Goal: Entertainment & Leisure: Consume media (video, audio)

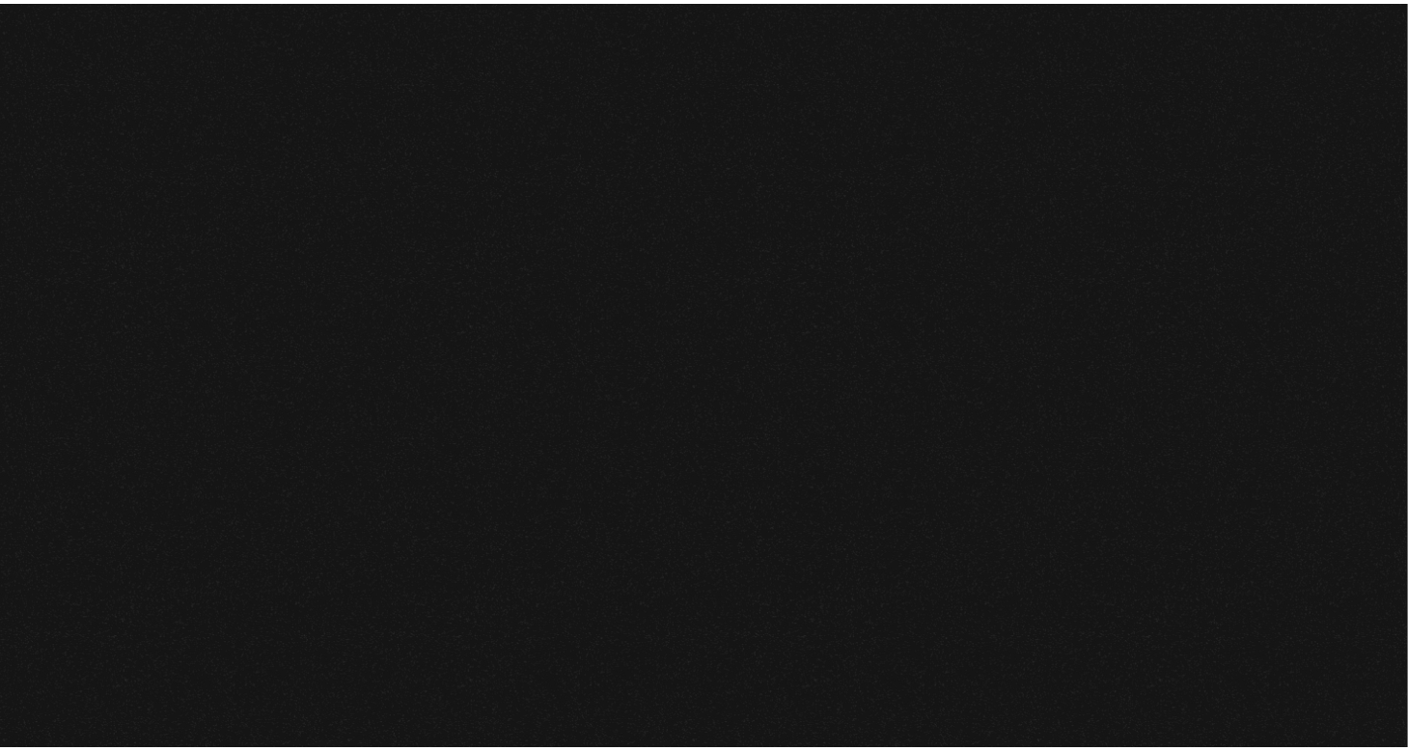
scroll to position [203, 0]
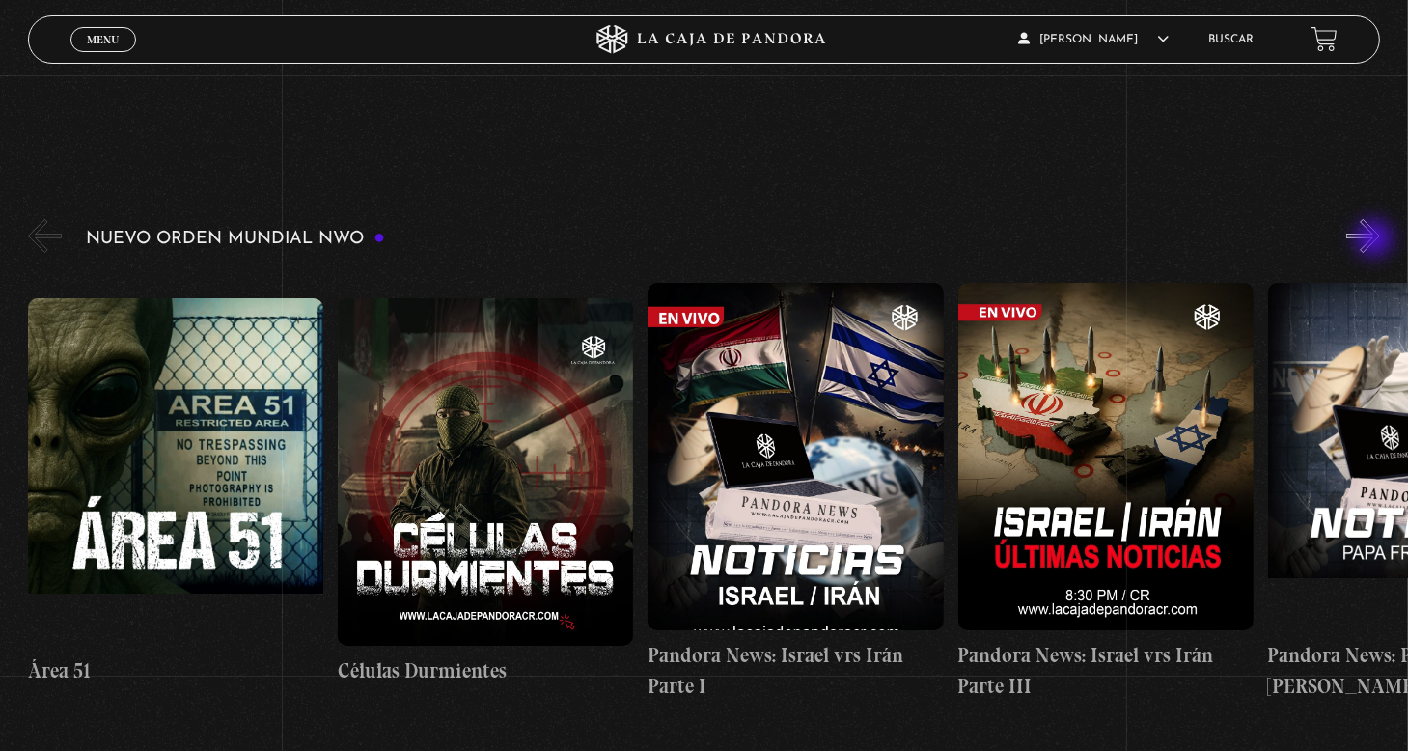
click at [1376, 240] on button "»" at bounding box center [1363, 236] width 34 height 34
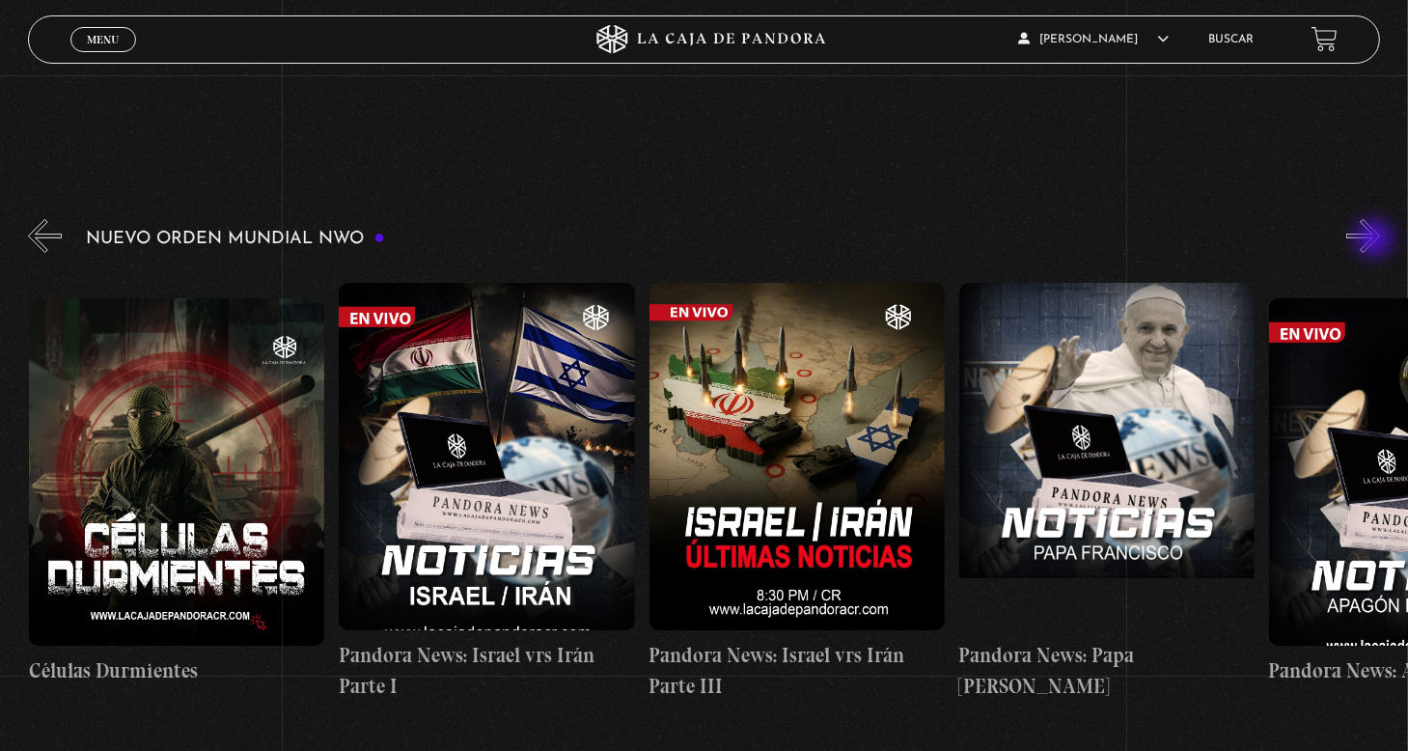
click at [1376, 240] on button "»" at bounding box center [1363, 236] width 34 height 34
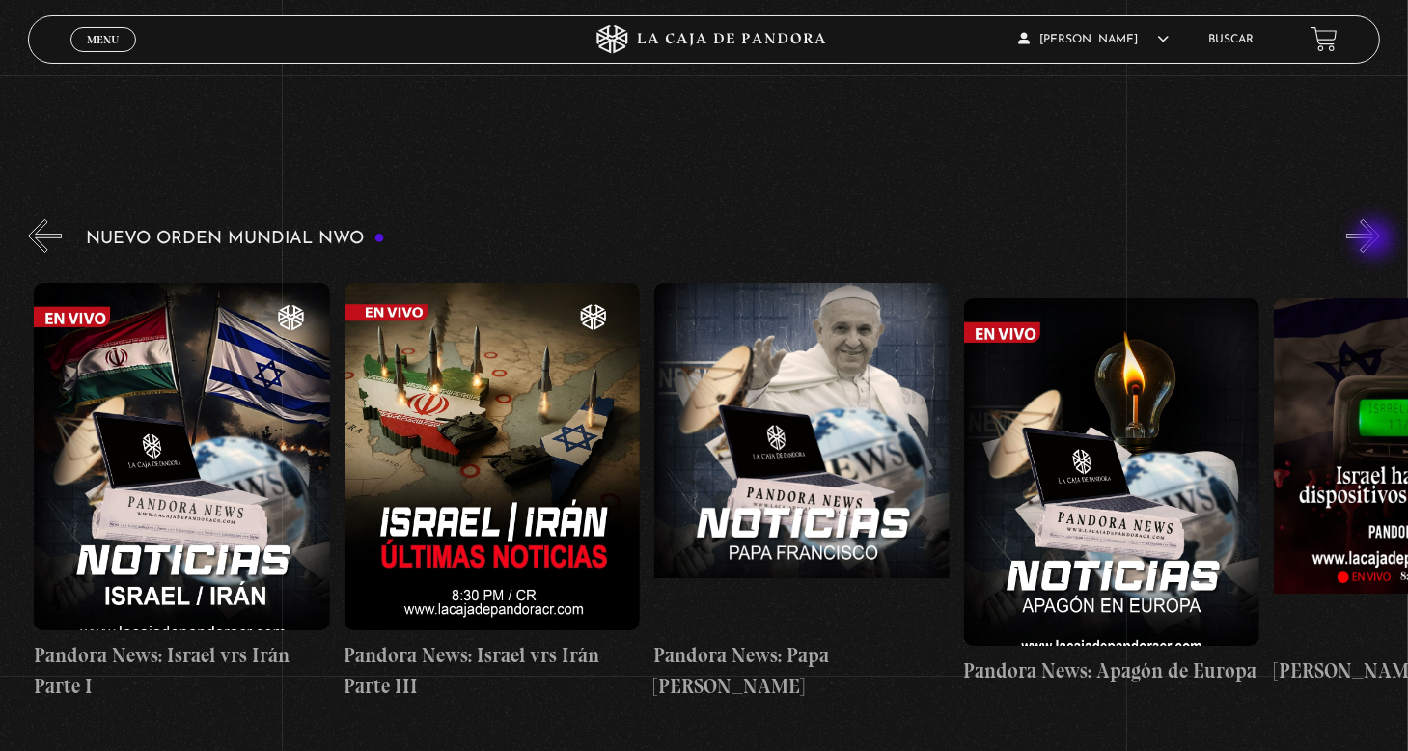
click at [1376, 240] on button "»" at bounding box center [1363, 236] width 34 height 34
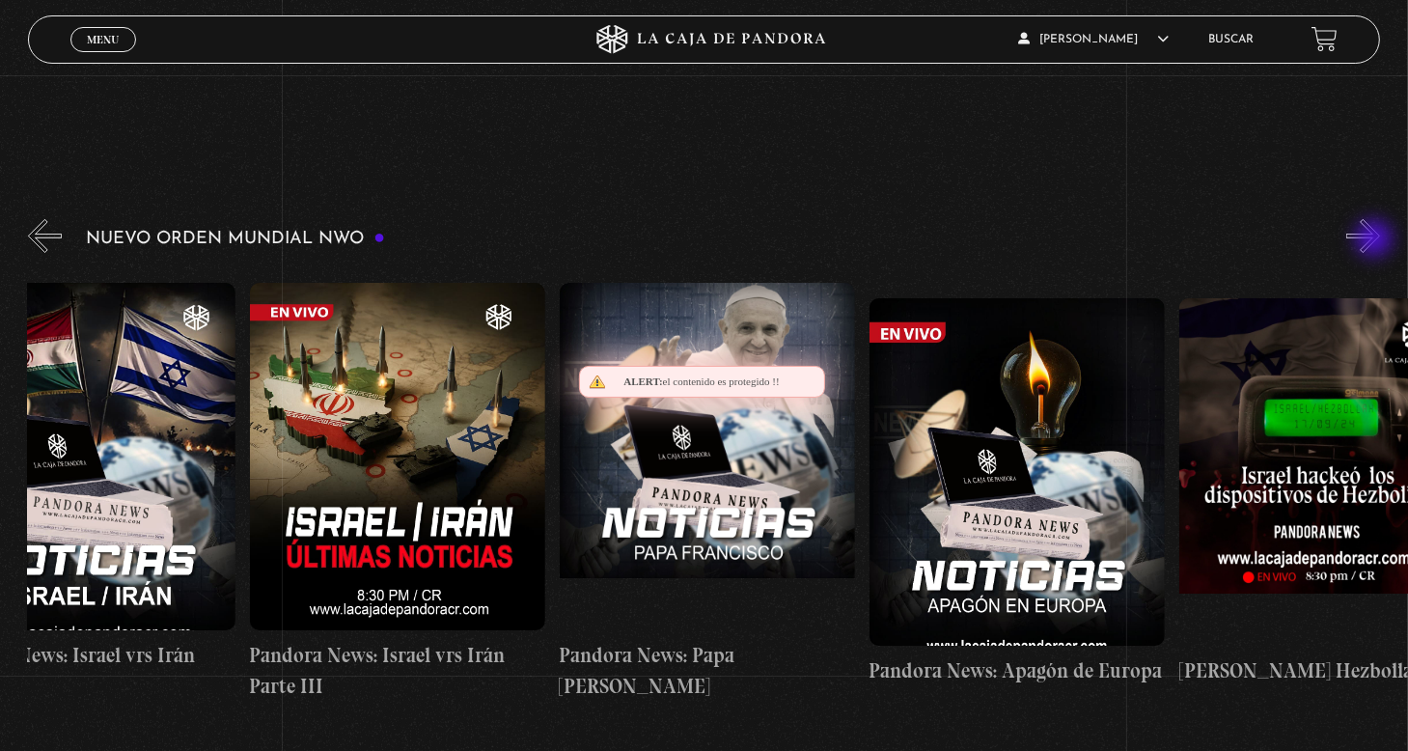
click at [1376, 240] on button "»" at bounding box center [1363, 236] width 34 height 34
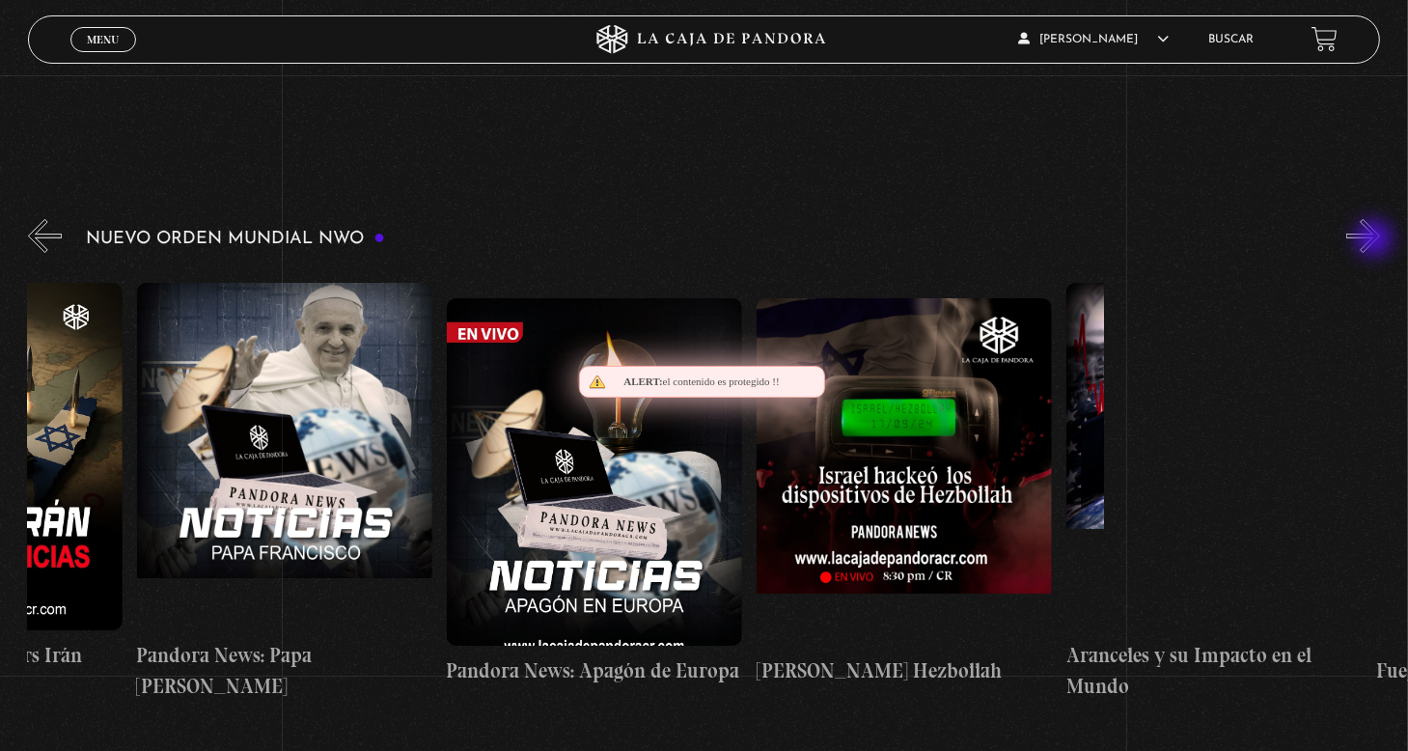
click at [1376, 240] on button "»" at bounding box center [1363, 236] width 34 height 34
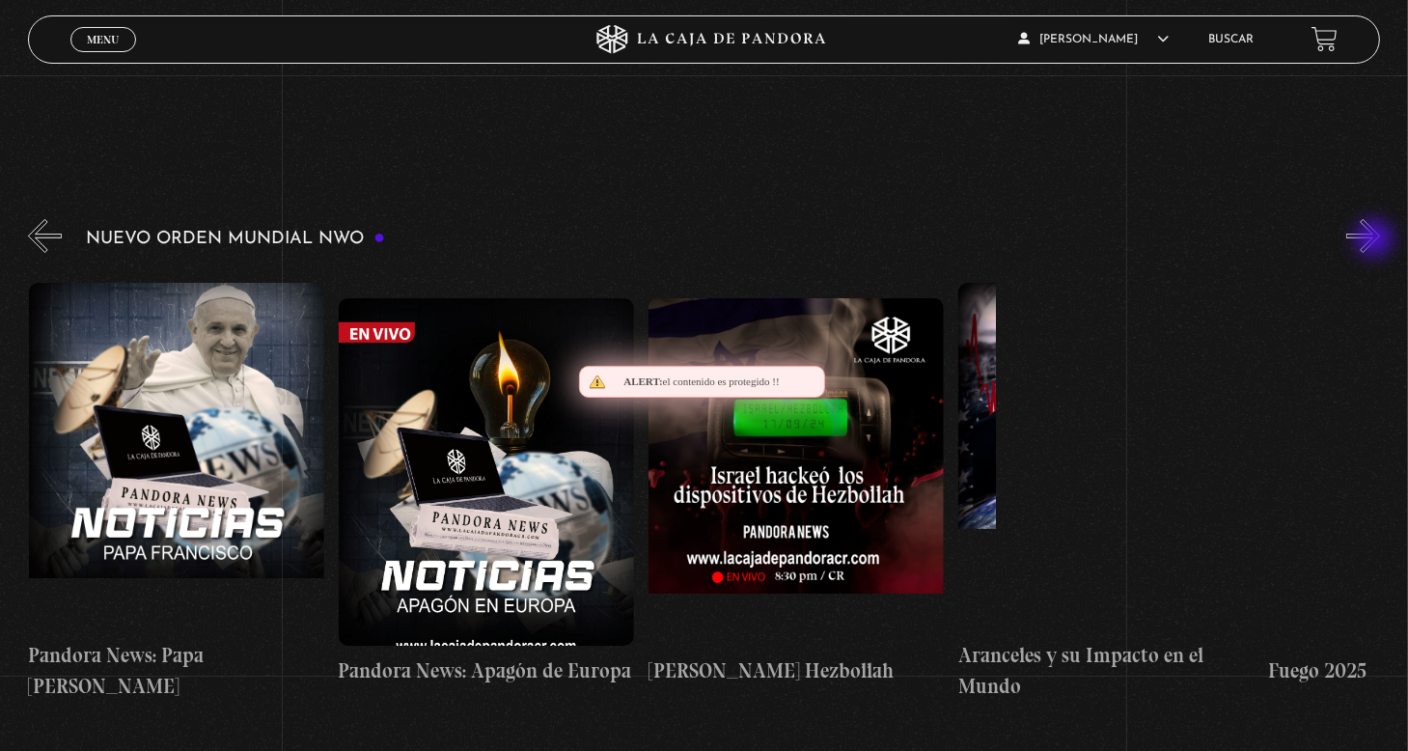
click at [1376, 240] on button "»" at bounding box center [1363, 236] width 34 height 34
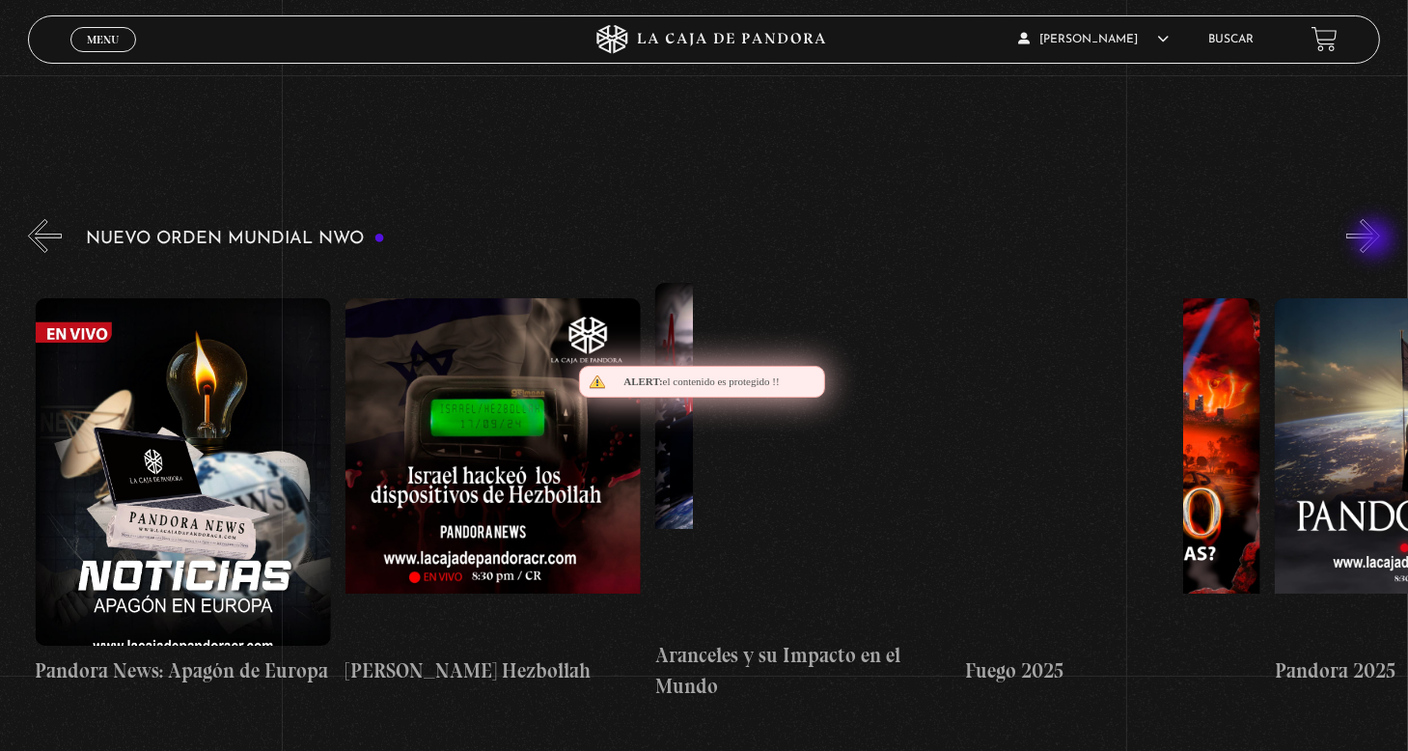
click at [1376, 240] on button "»" at bounding box center [1363, 236] width 34 height 34
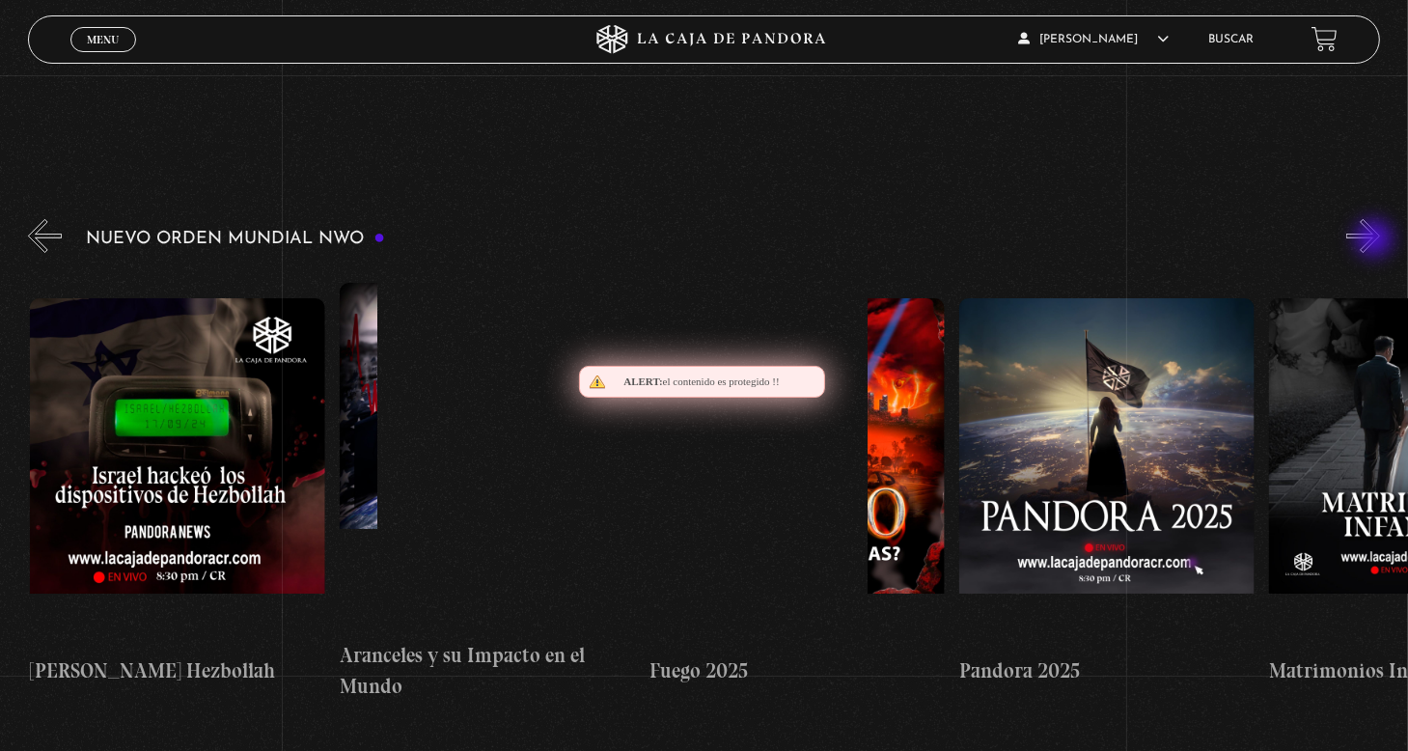
click at [1376, 240] on button "»" at bounding box center [1363, 236] width 34 height 34
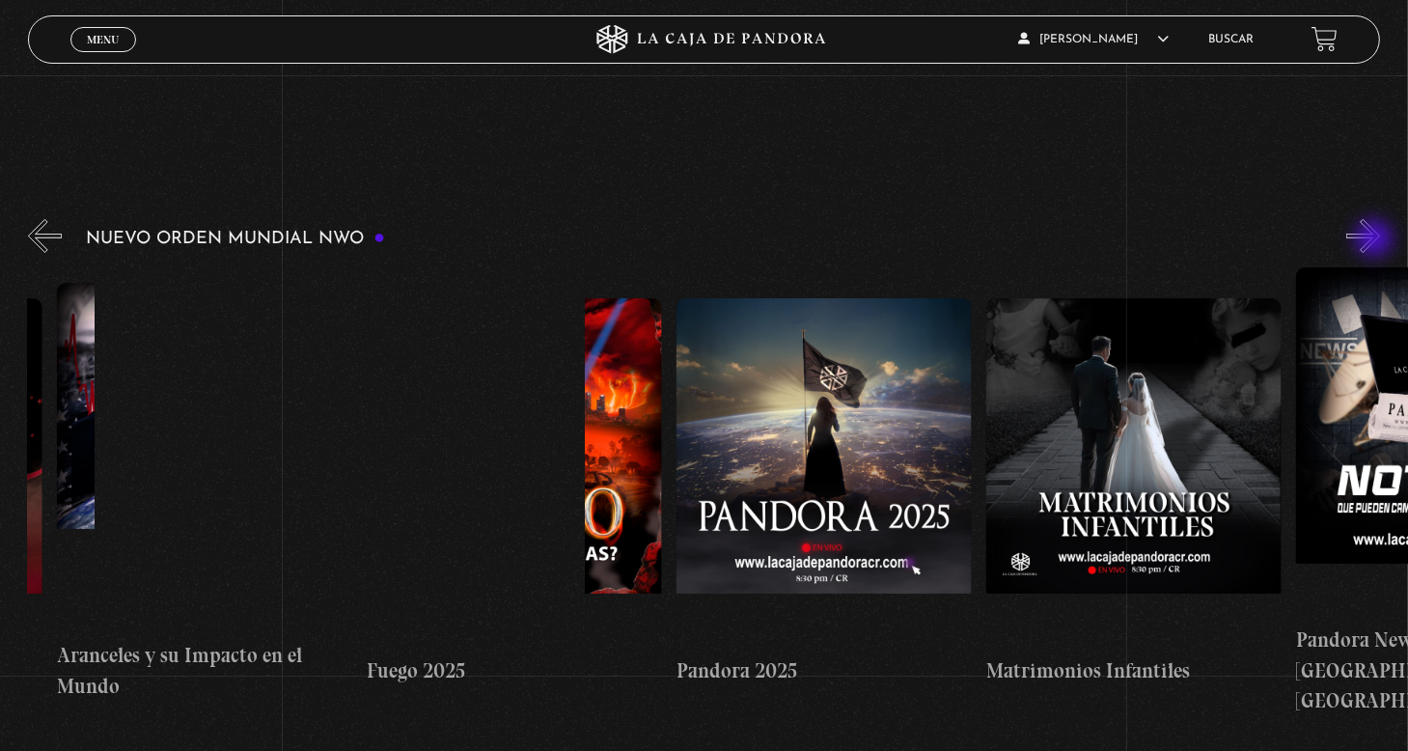
click at [1376, 240] on button "»" at bounding box center [1363, 236] width 34 height 34
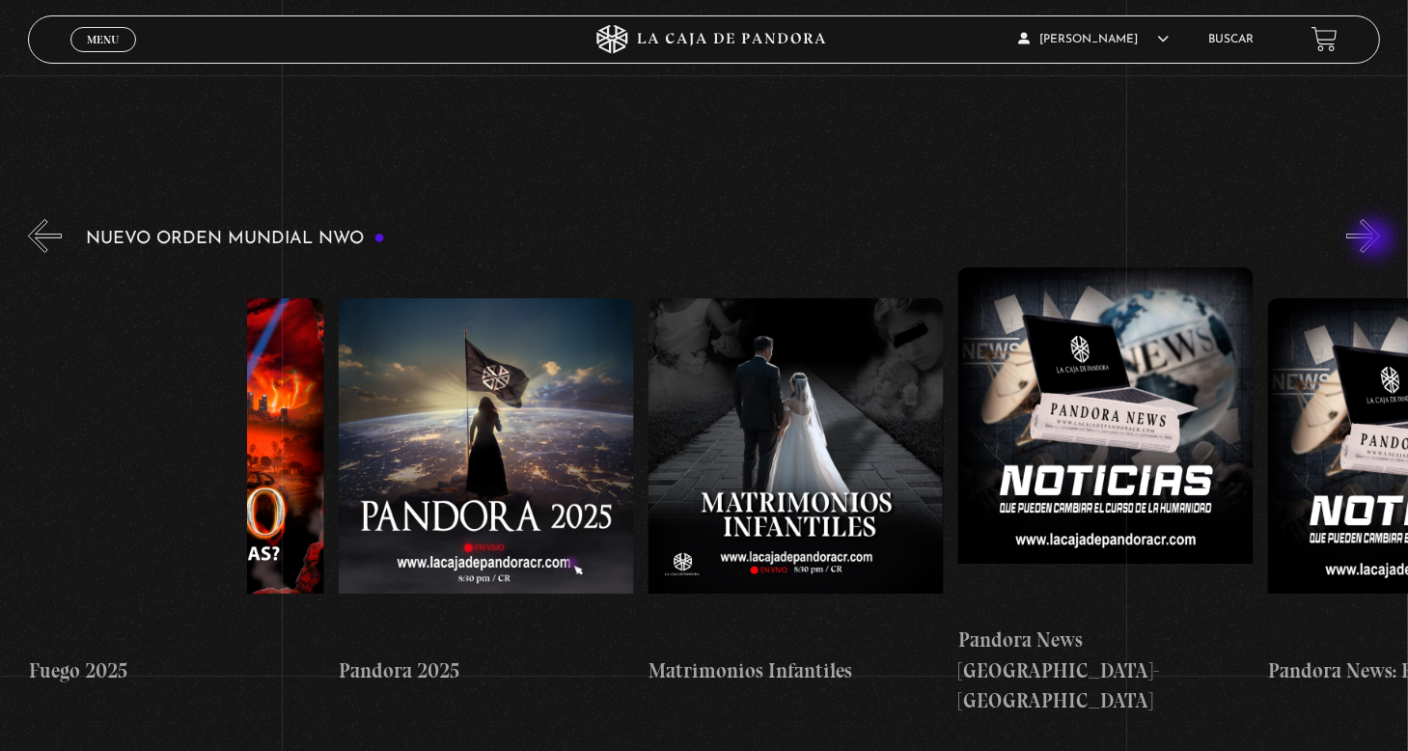
click at [1376, 240] on button "»" at bounding box center [1363, 236] width 34 height 34
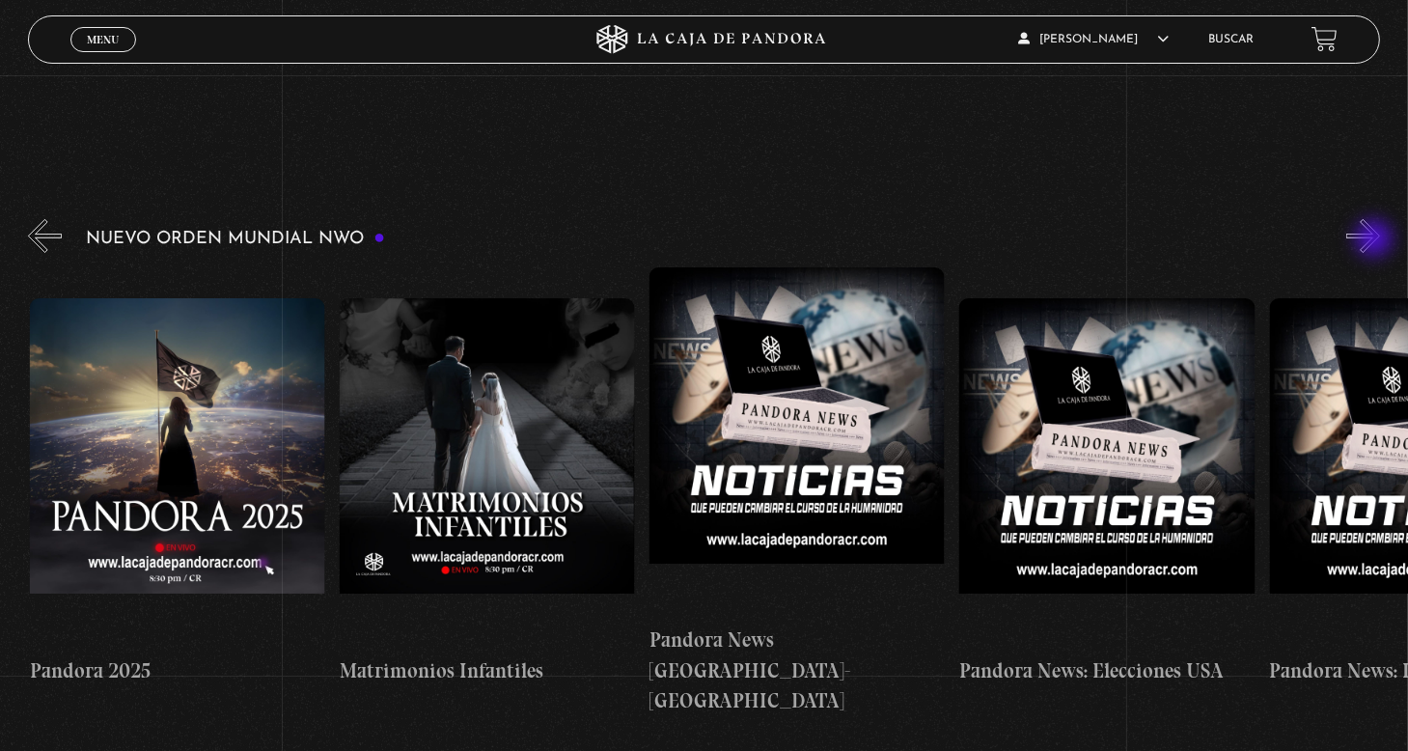
click at [1376, 240] on button "»" at bounding box center [1363, 236] width 34 height 34
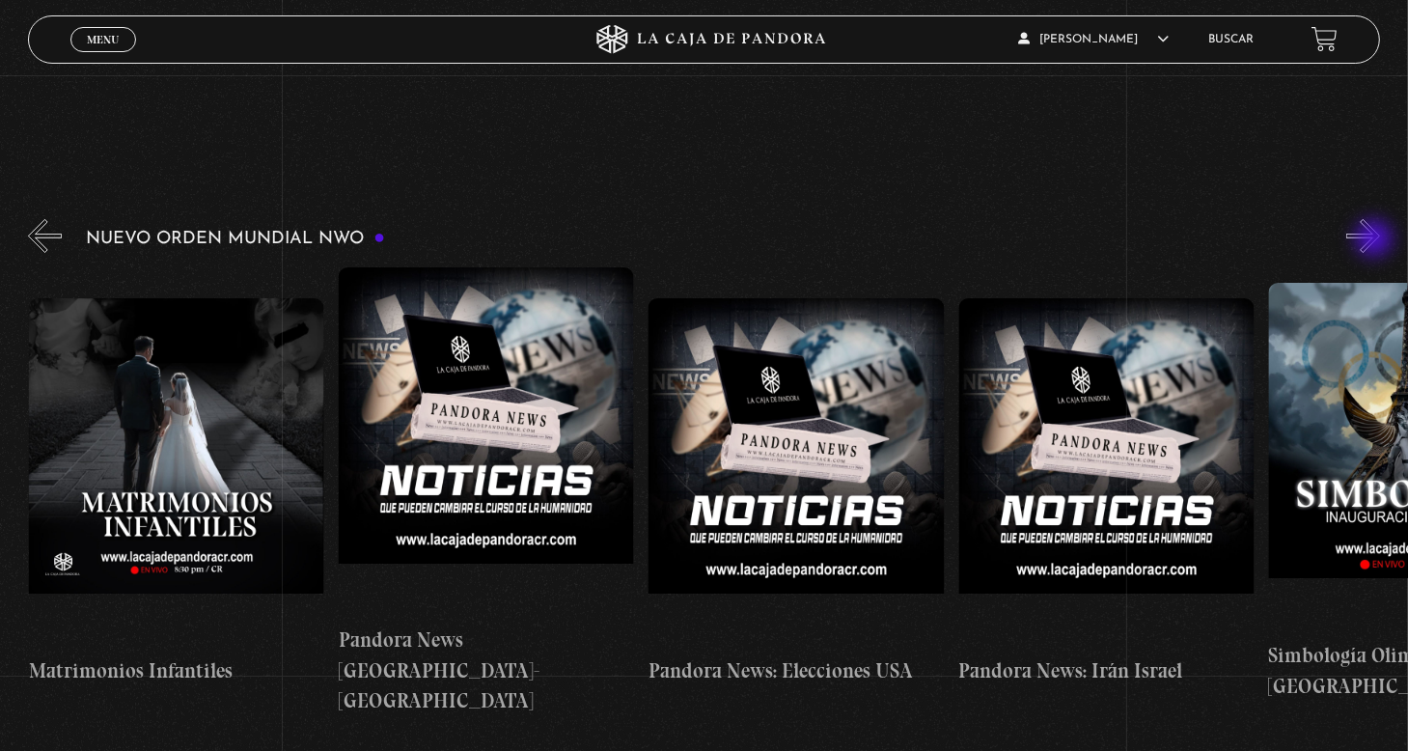
click at [1376, 240] on button "»" at bounding box center [1363, 236] width 34 height 34
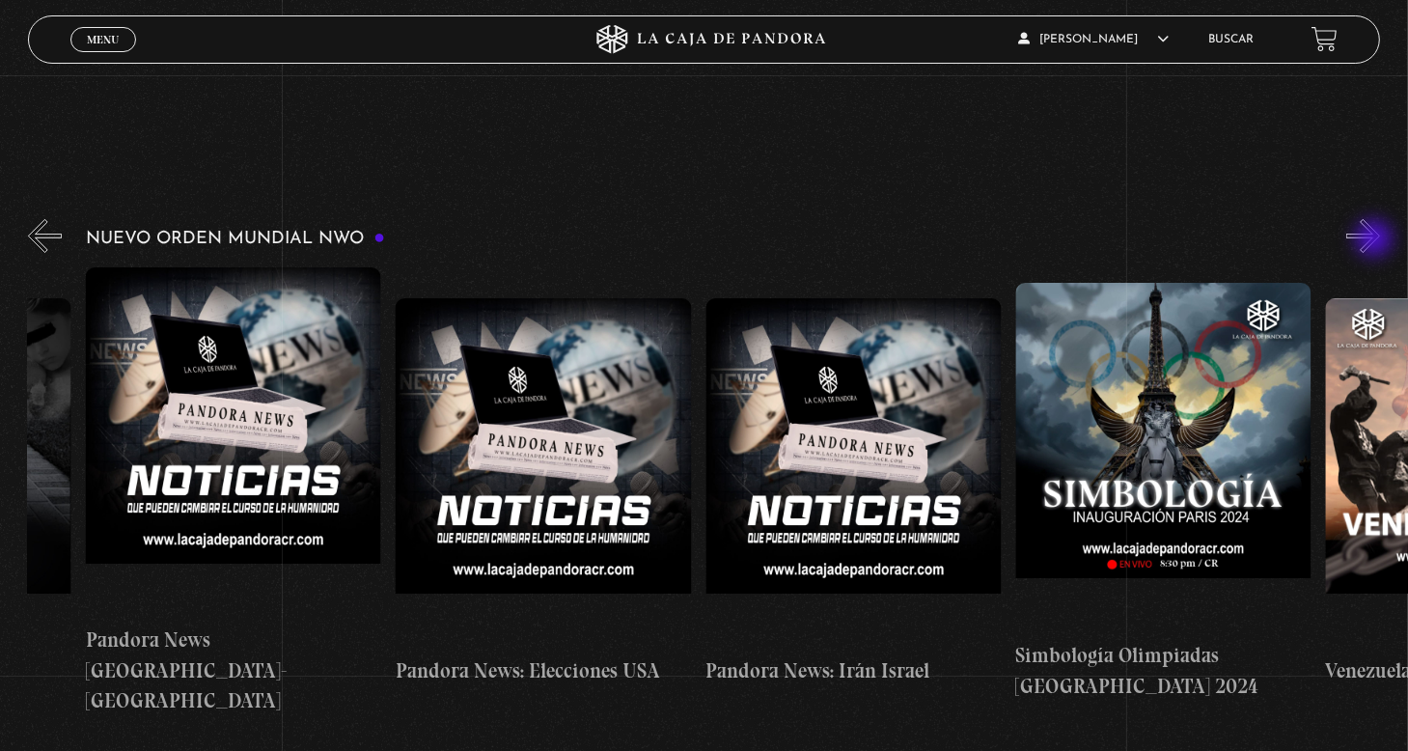
click at [1376, 240] on button "»" at bounding box center [1363, 236] width 34 height 34
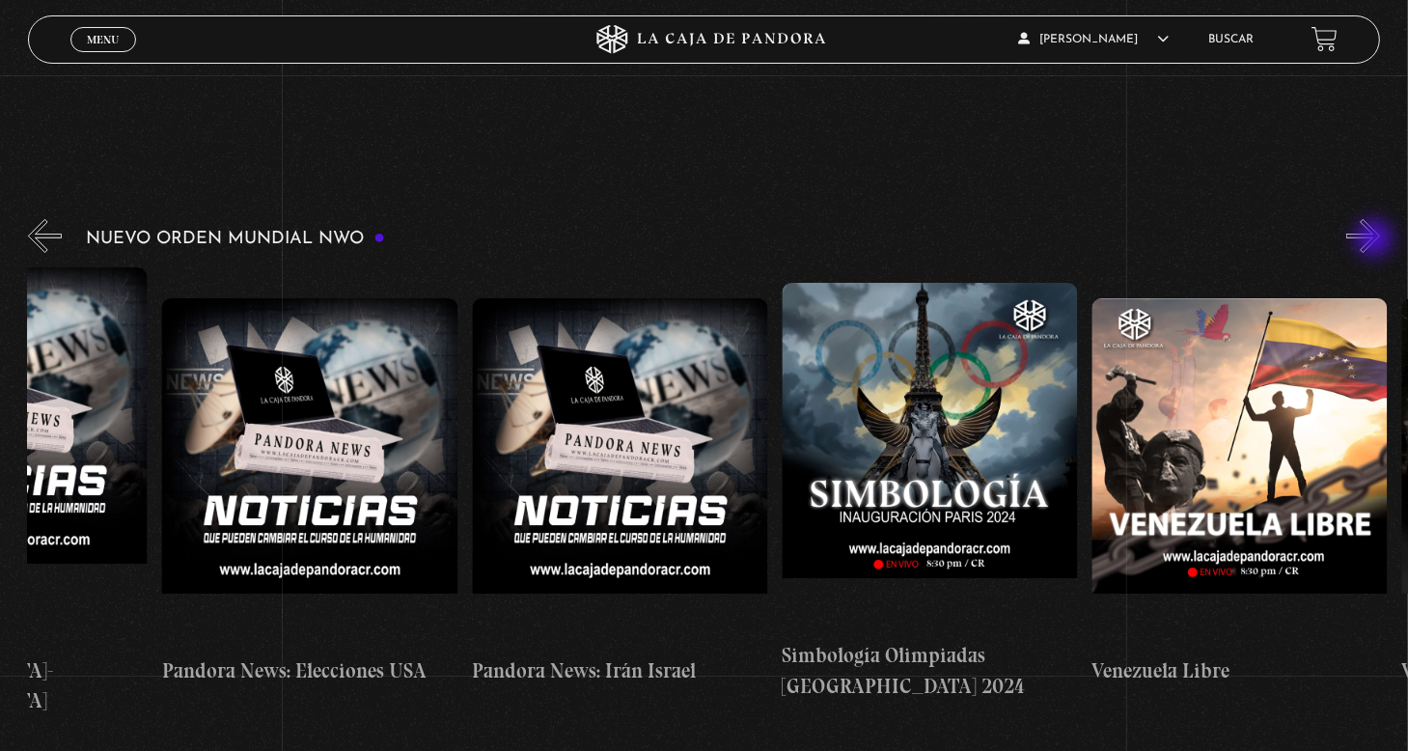
click at [1376, 240] on button "»" at bounding box center [1363, 236] width 34 height 34
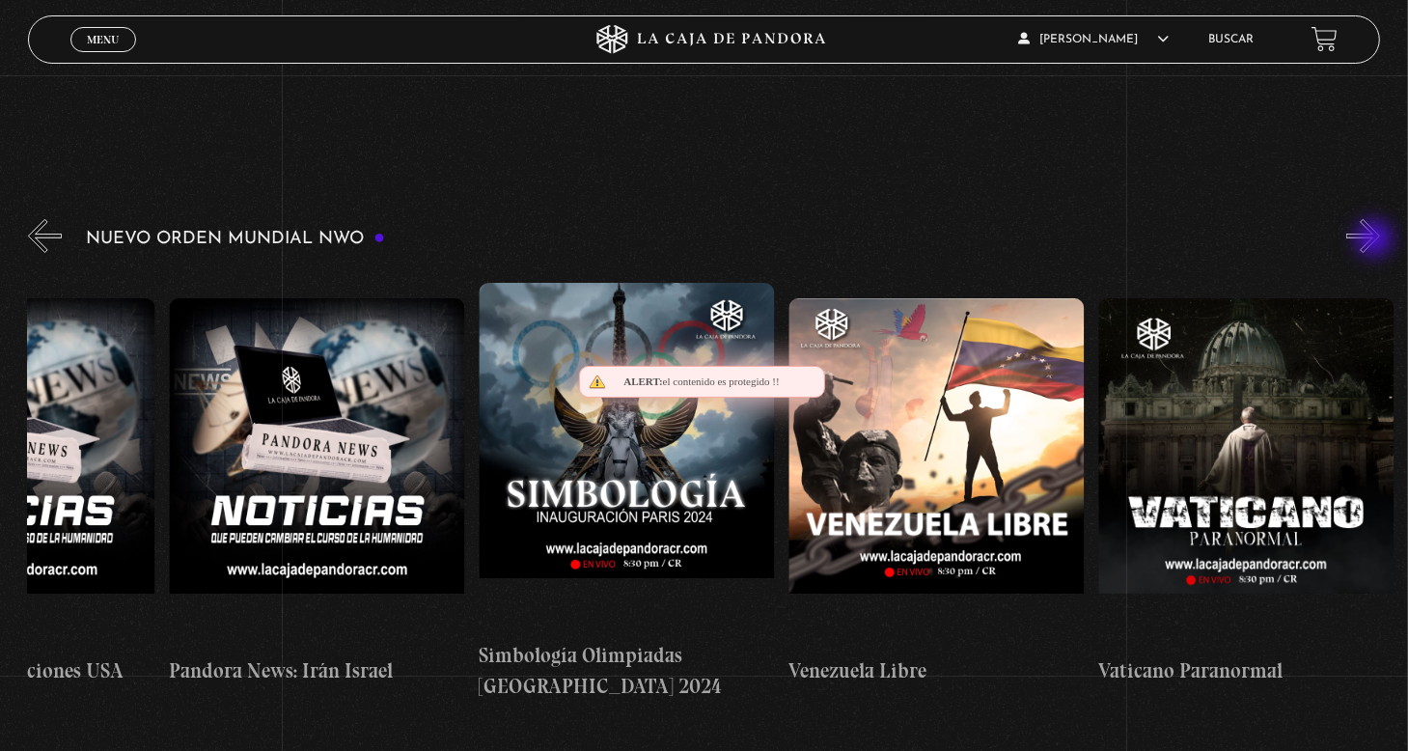
click at [1376, 240] on button "»" at bounding box center [1363, 236] width 34 height 34
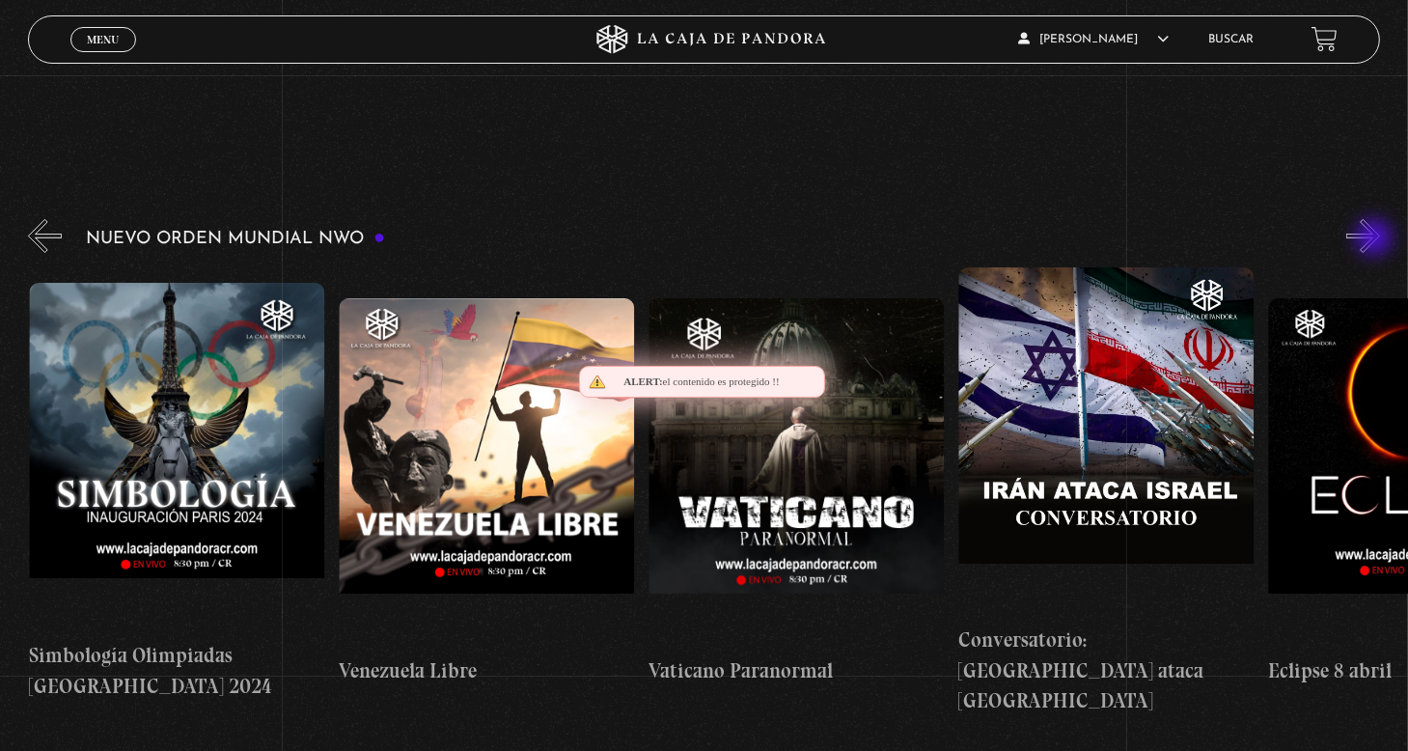
click at [1376, 239] on button "»" at bounding box center [1363, 236] width 34 height 34
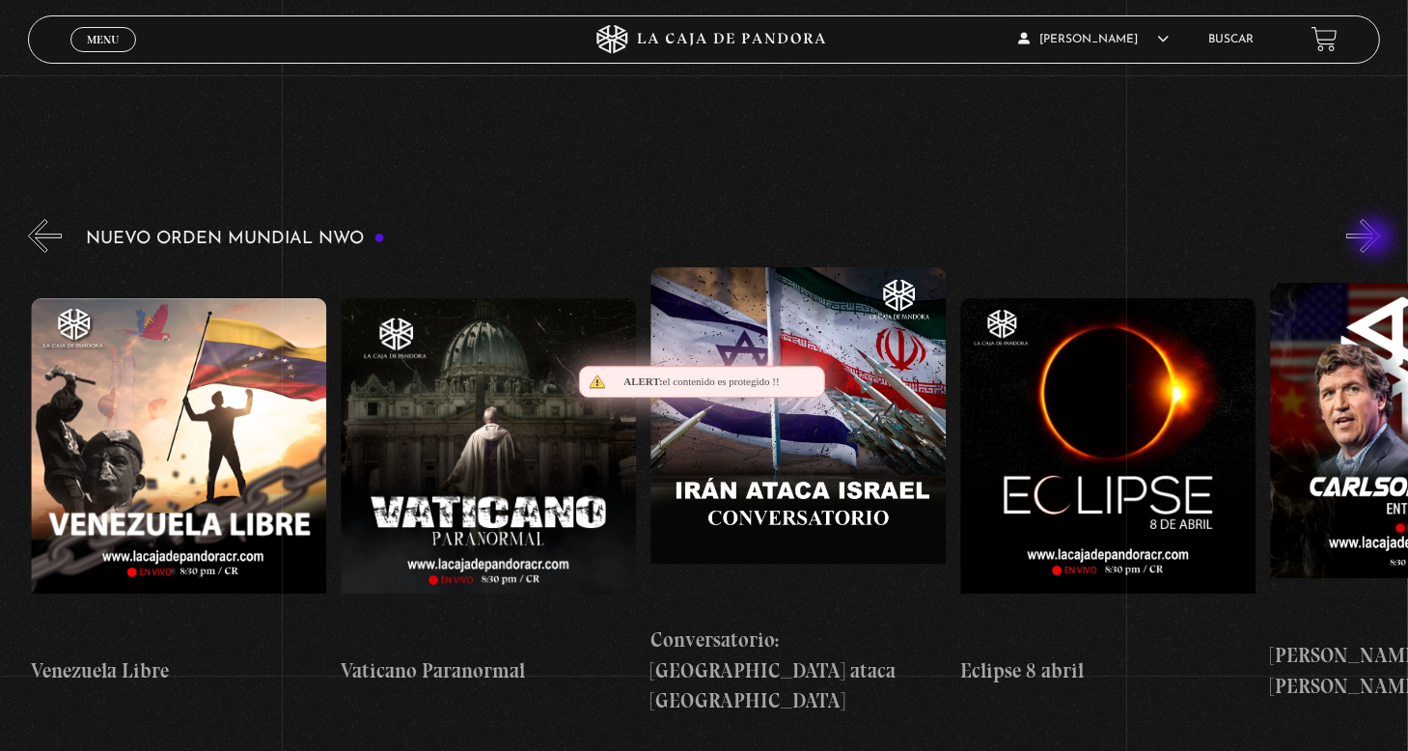
click at [1376, 239] on button "»" at bounding box center [1363, 236] width 34 height 34
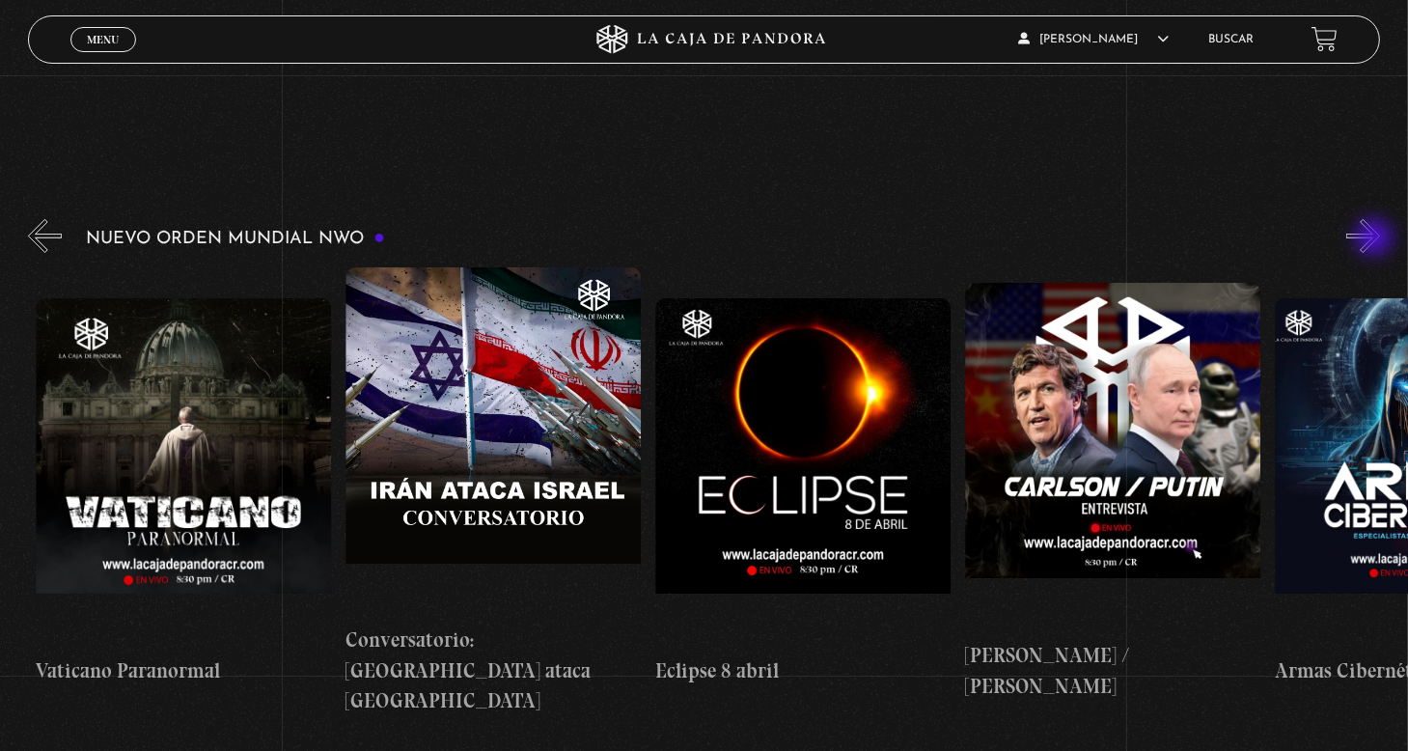
click at [1376, 239] on button "»" at bounding box center [1363, 236] width 34 height 34
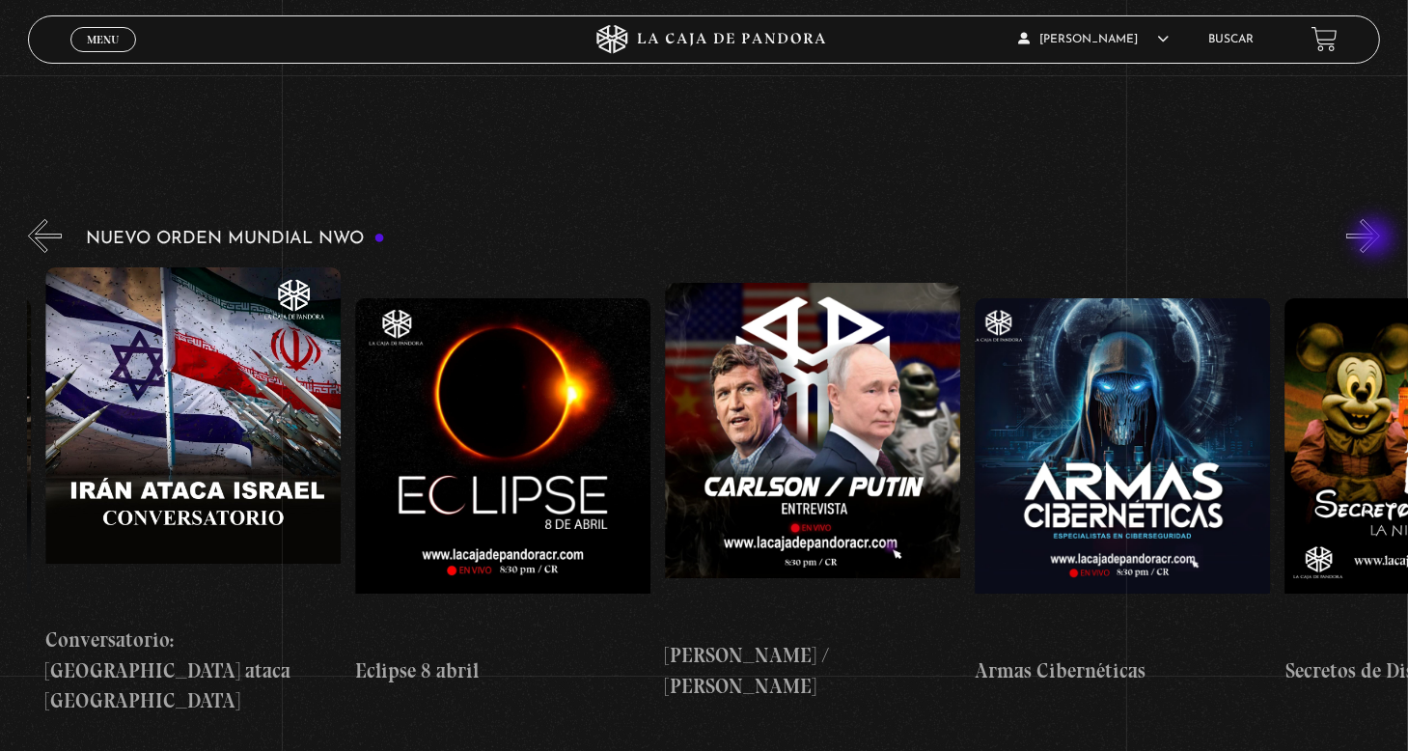
click at [1376, 239] on button "»" at bounding box center [1363, 236] width 34 height 34
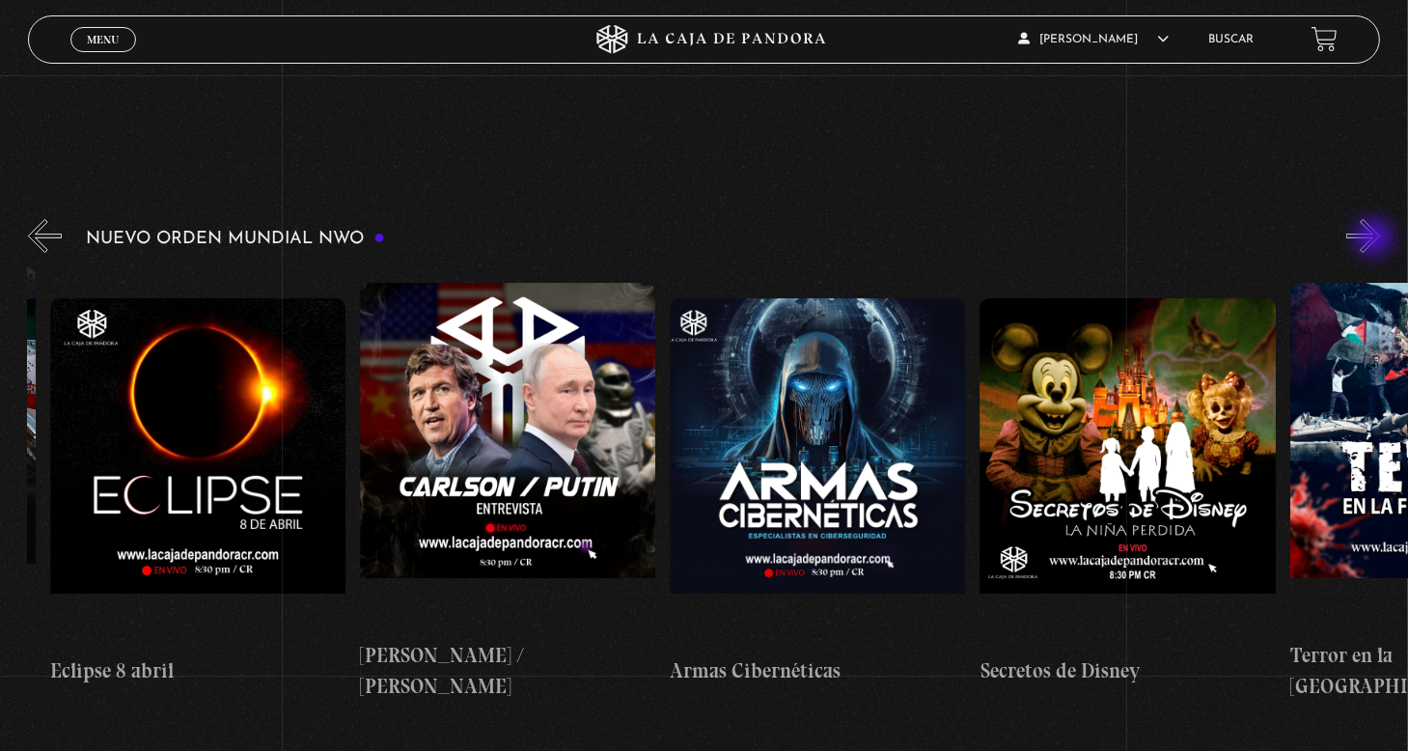
click at [1376, 239] on button "»" at bounding box center [1363, 236] width 34 height 34
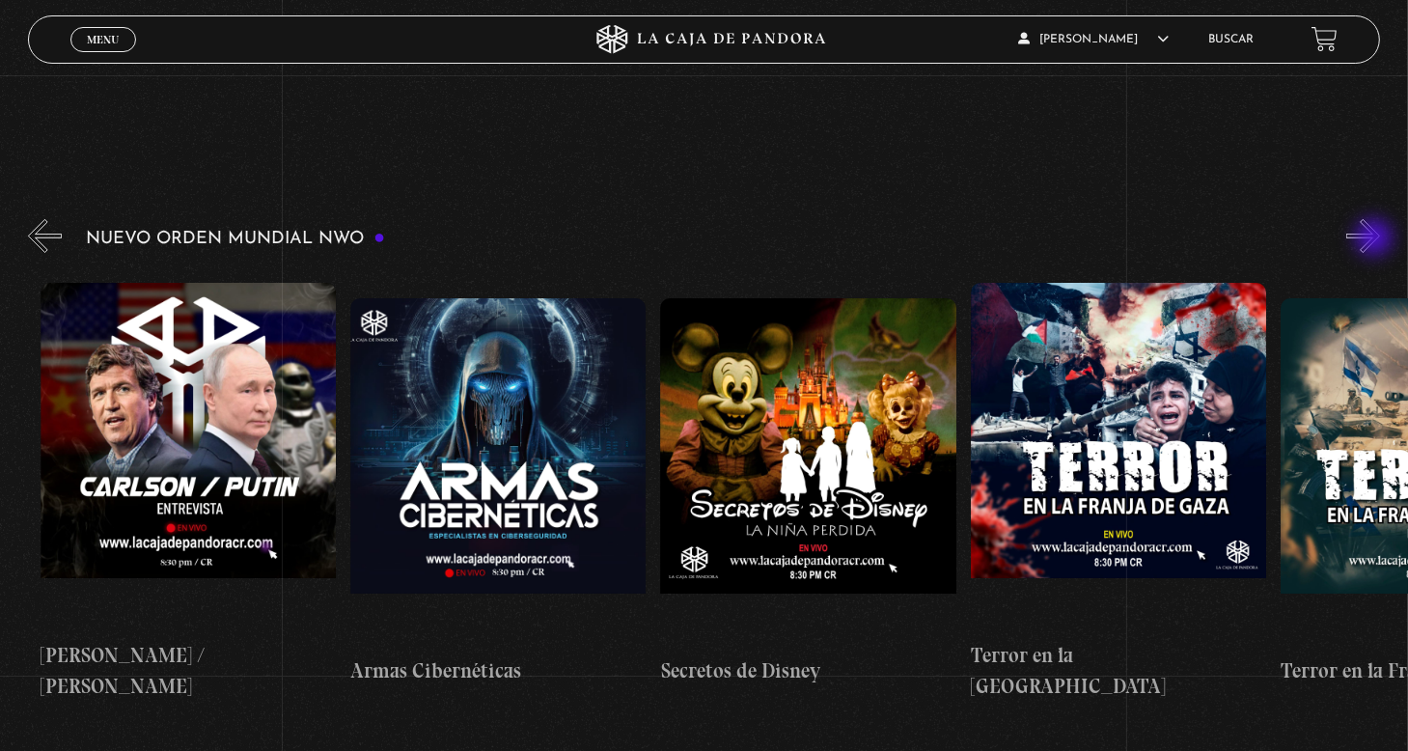
click at [1376, 239] on button "»" at bounding box center [1363, 236] width 34 height 34
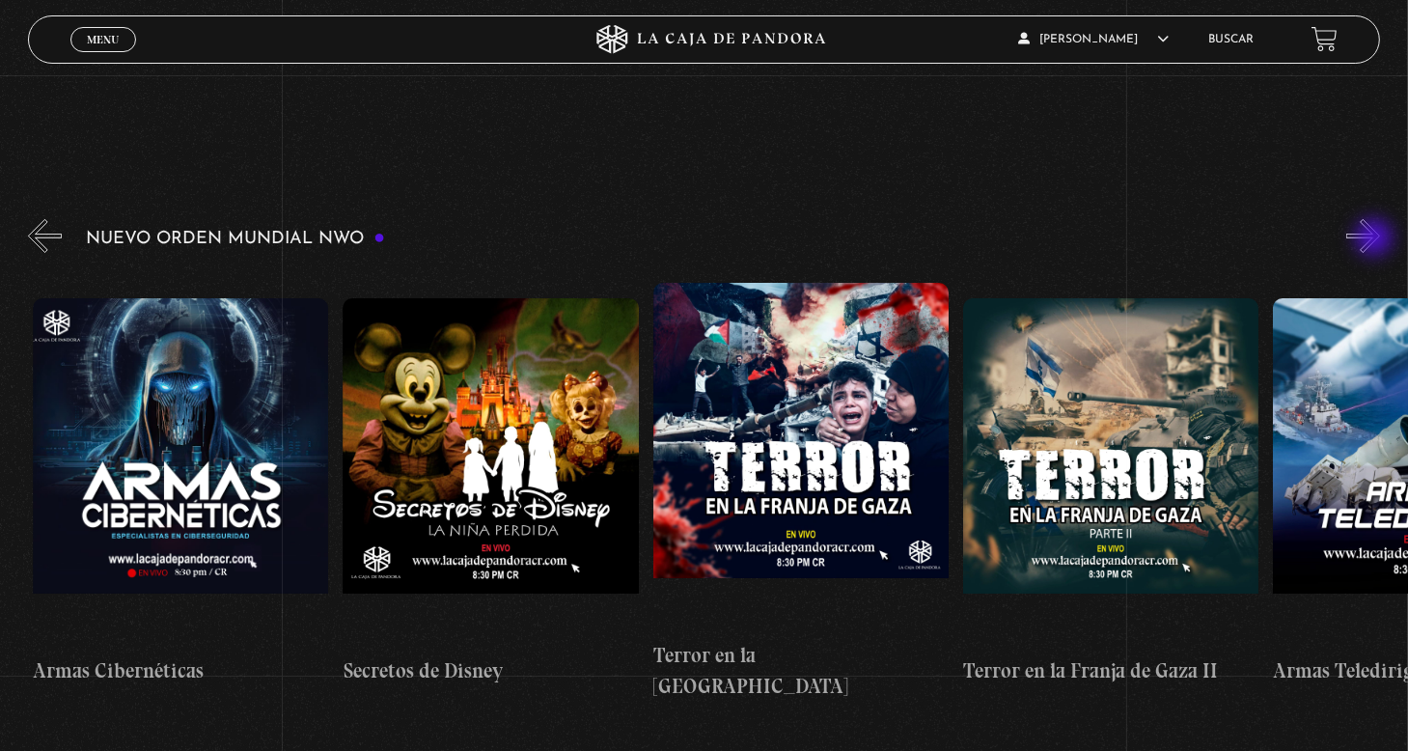
click at [1376, 239] on button "»" at bounding box center [1363, 236] width 34 height 34
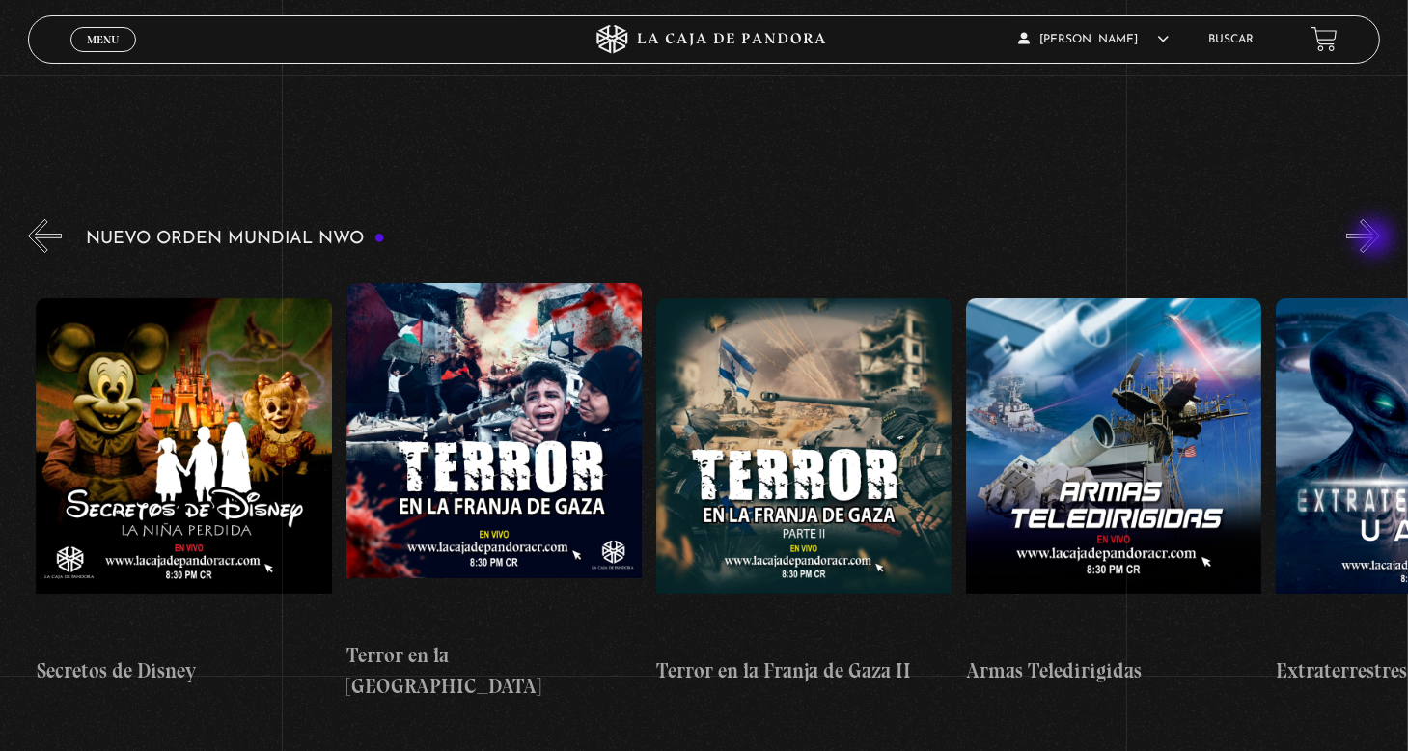
click at [1376, 239] on button "»" at bounding box center [1363, 236] width 34 height 34
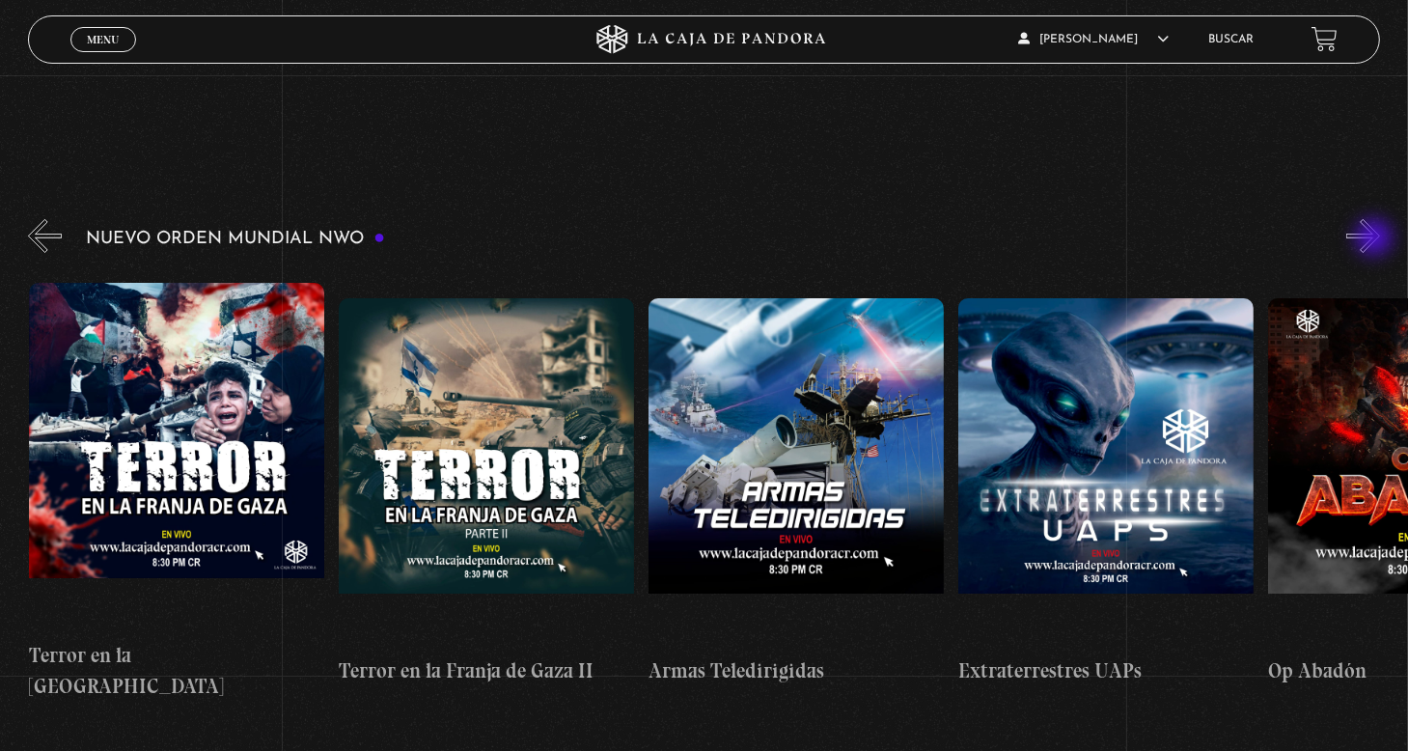
click at [1376, 239] on button "»" at bounding box center [1363, 236] width 34 height 34
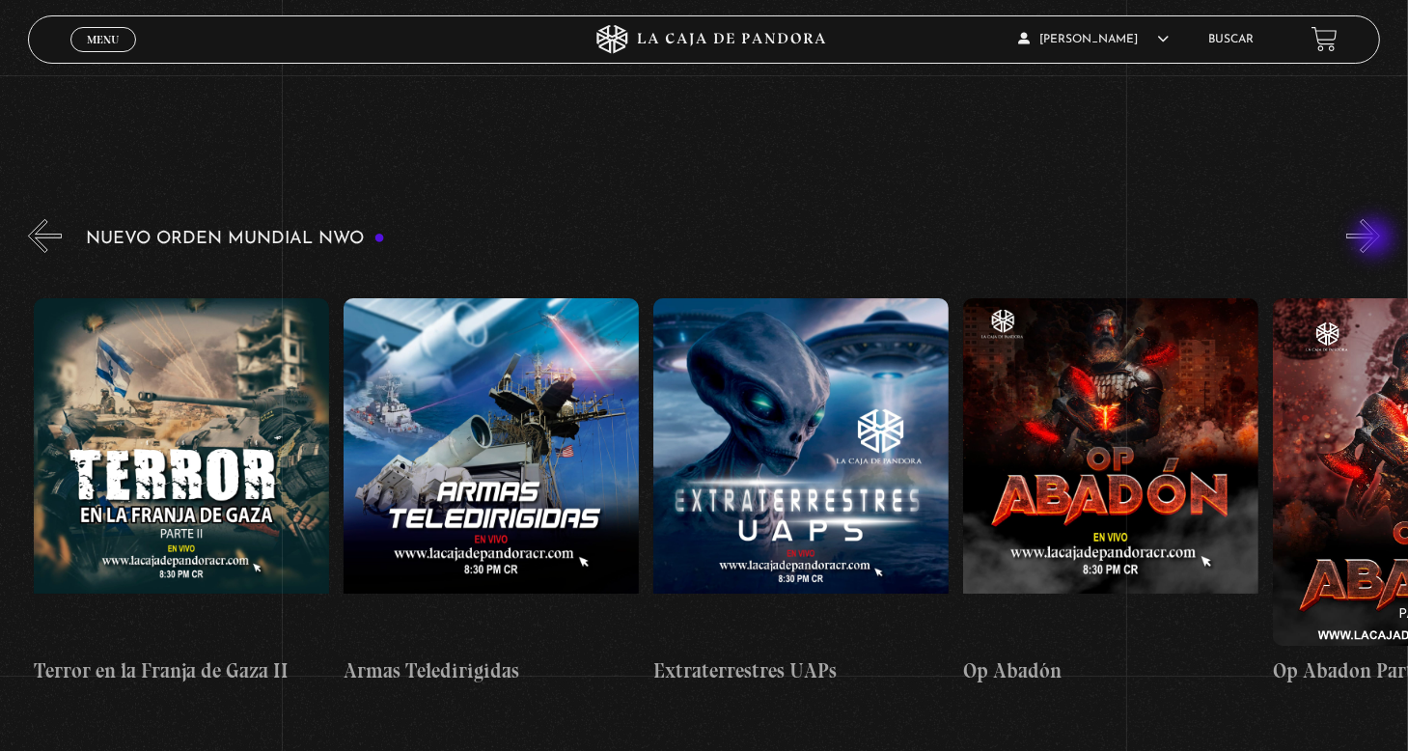
click at [1376, 239] on button "»" at bounding box center [1363, 236] width 34 height 34
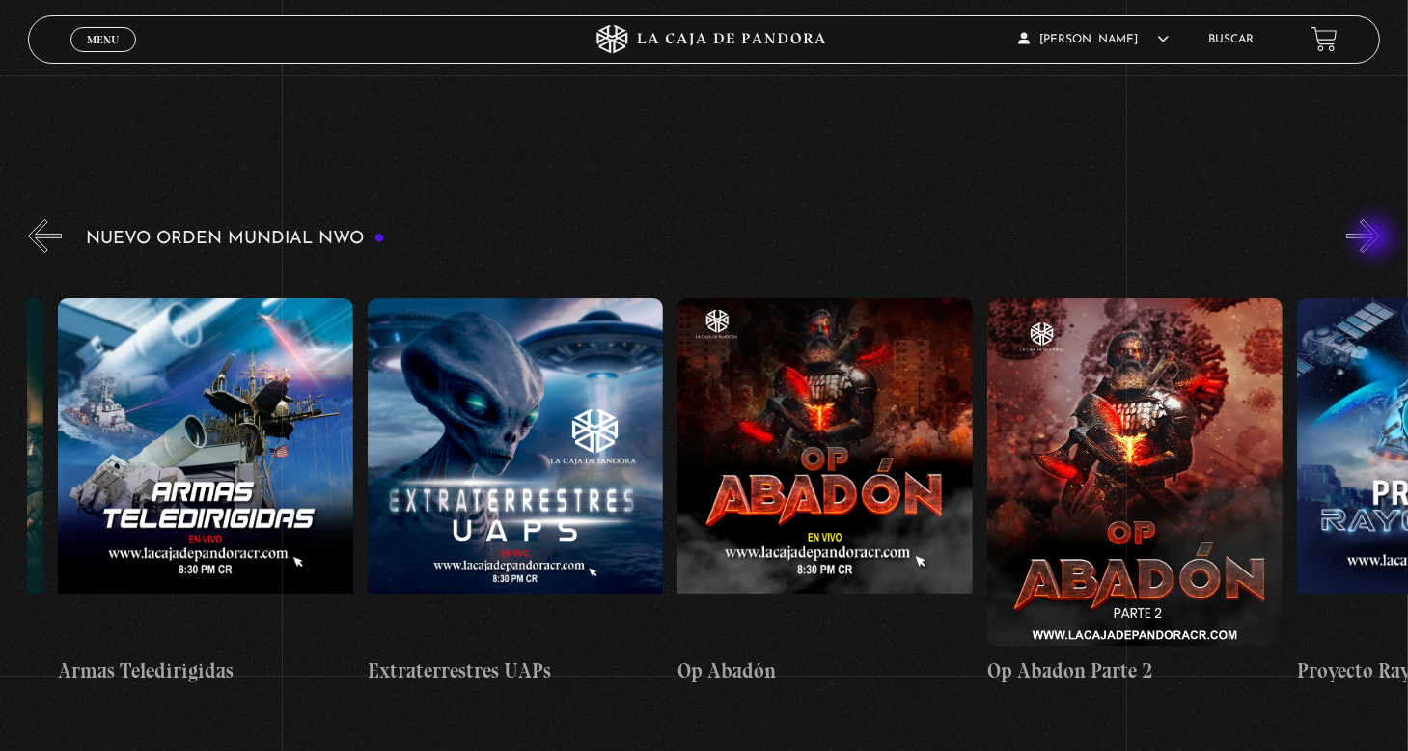
click at [1376, 239] on button "»" at bounding box center [1363, 236] width 34 height 34
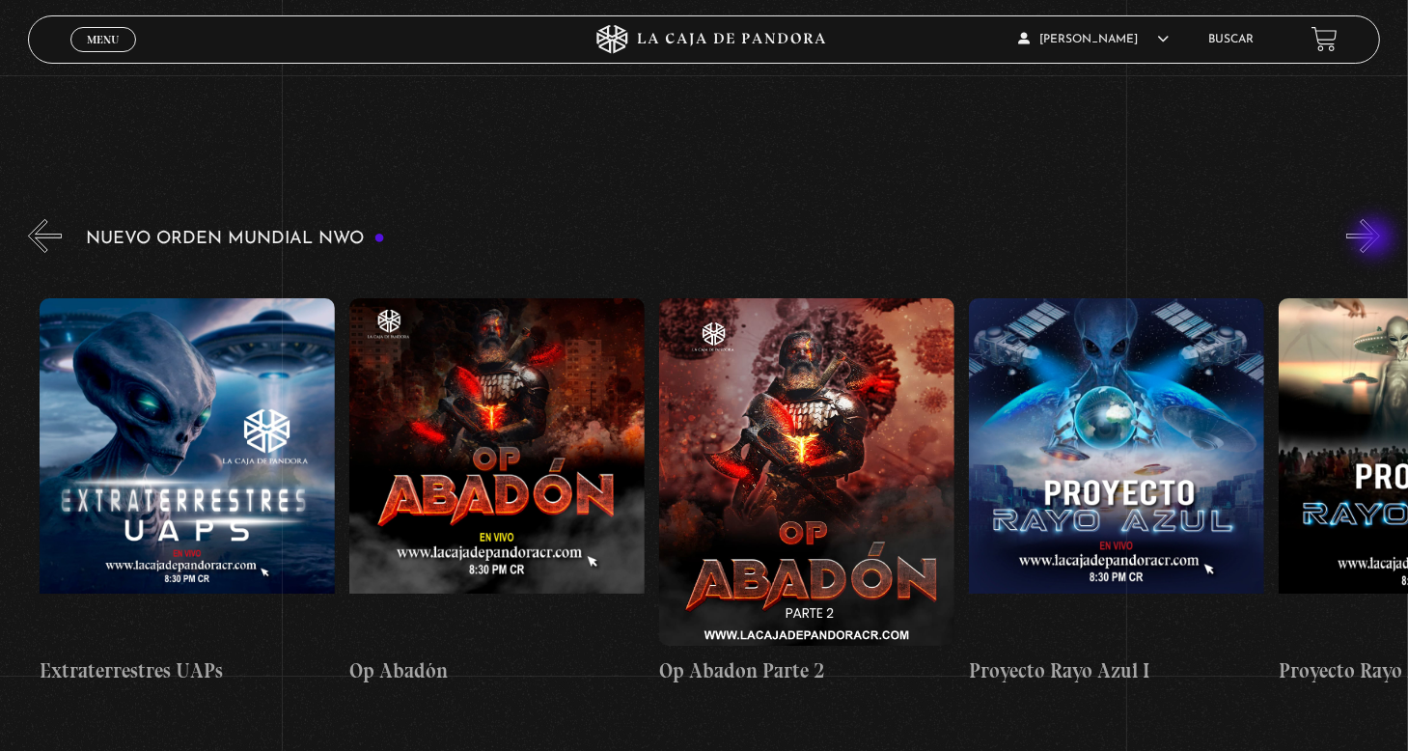
click at [1376, 239] on button "»" at bounding box center [1363, 236] width 34 height 34
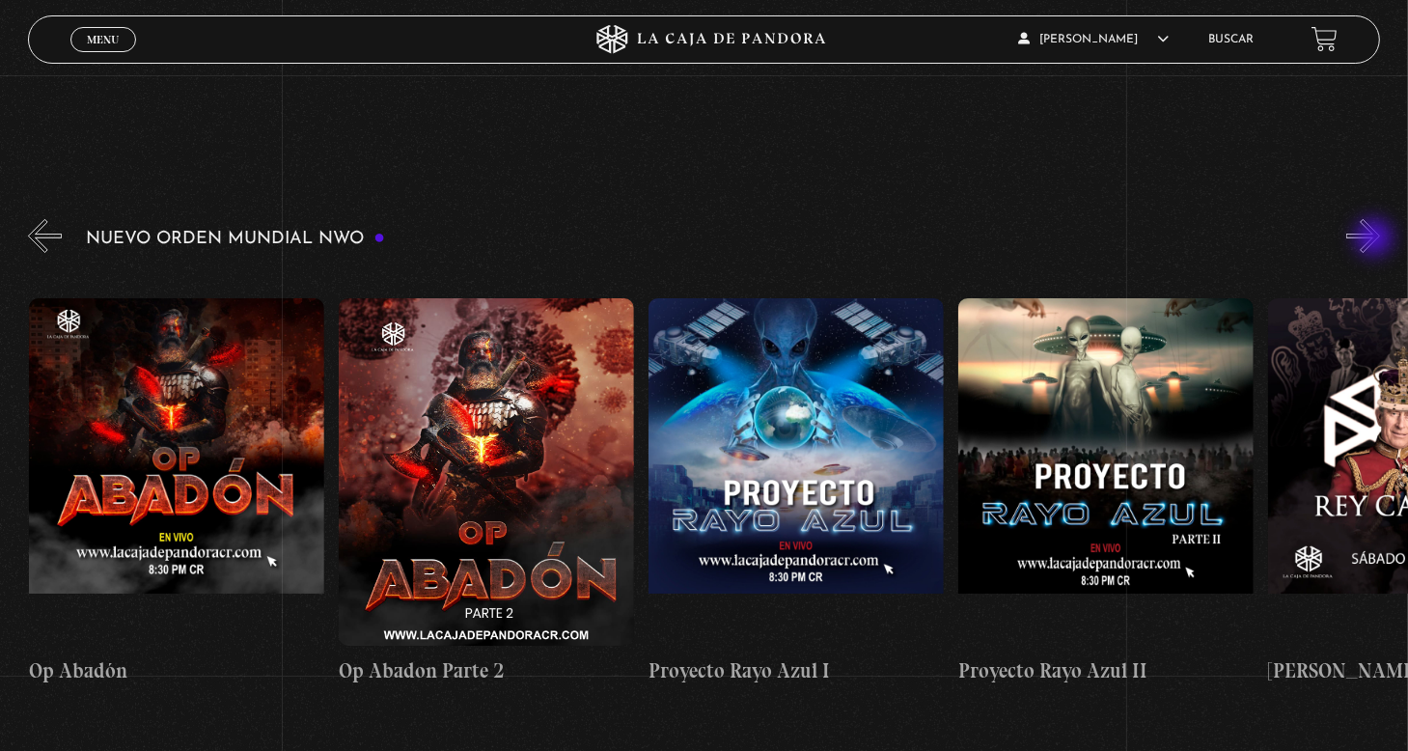
click at [1376, 239] on button "»" at bounding box center [1363, 236] width 34 height 34
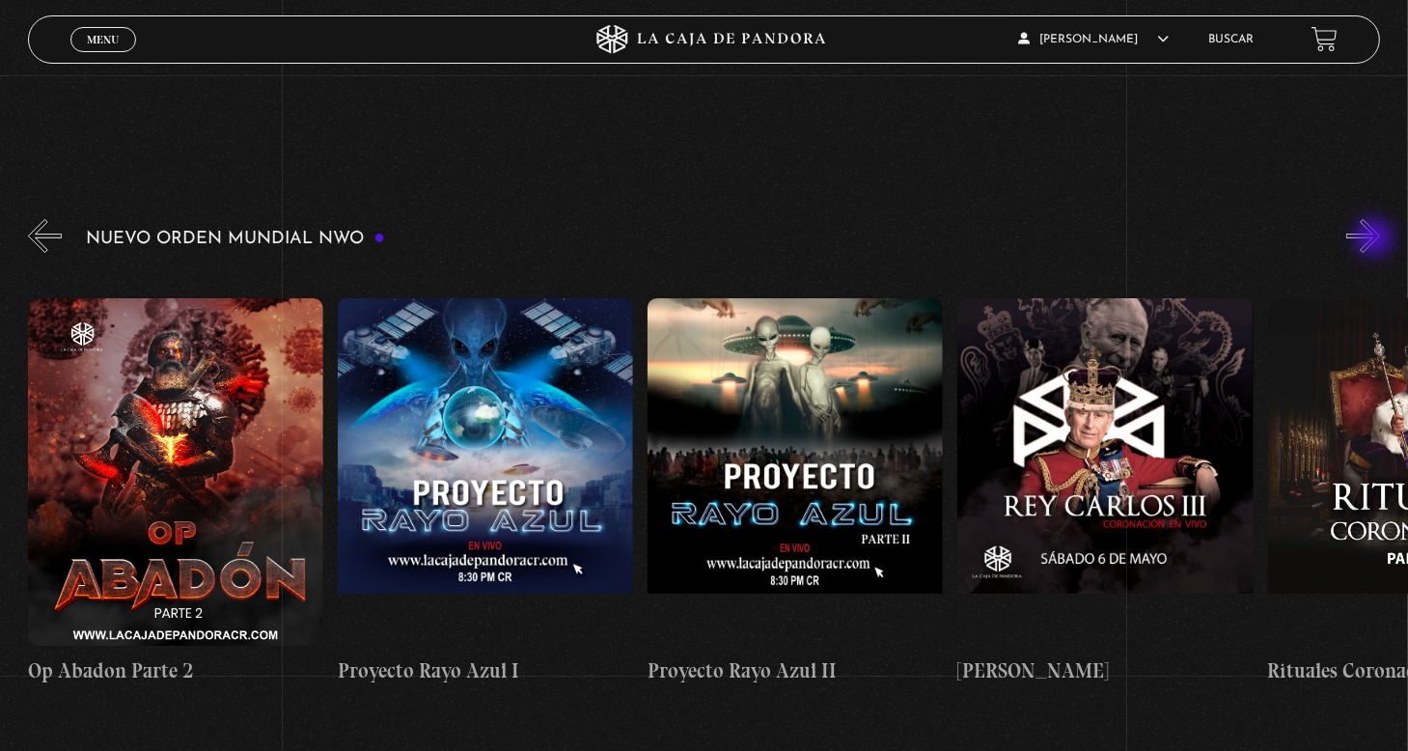
click at [1376, 239] on button "»" at bounding box center [1363, 236] width 34 height 34
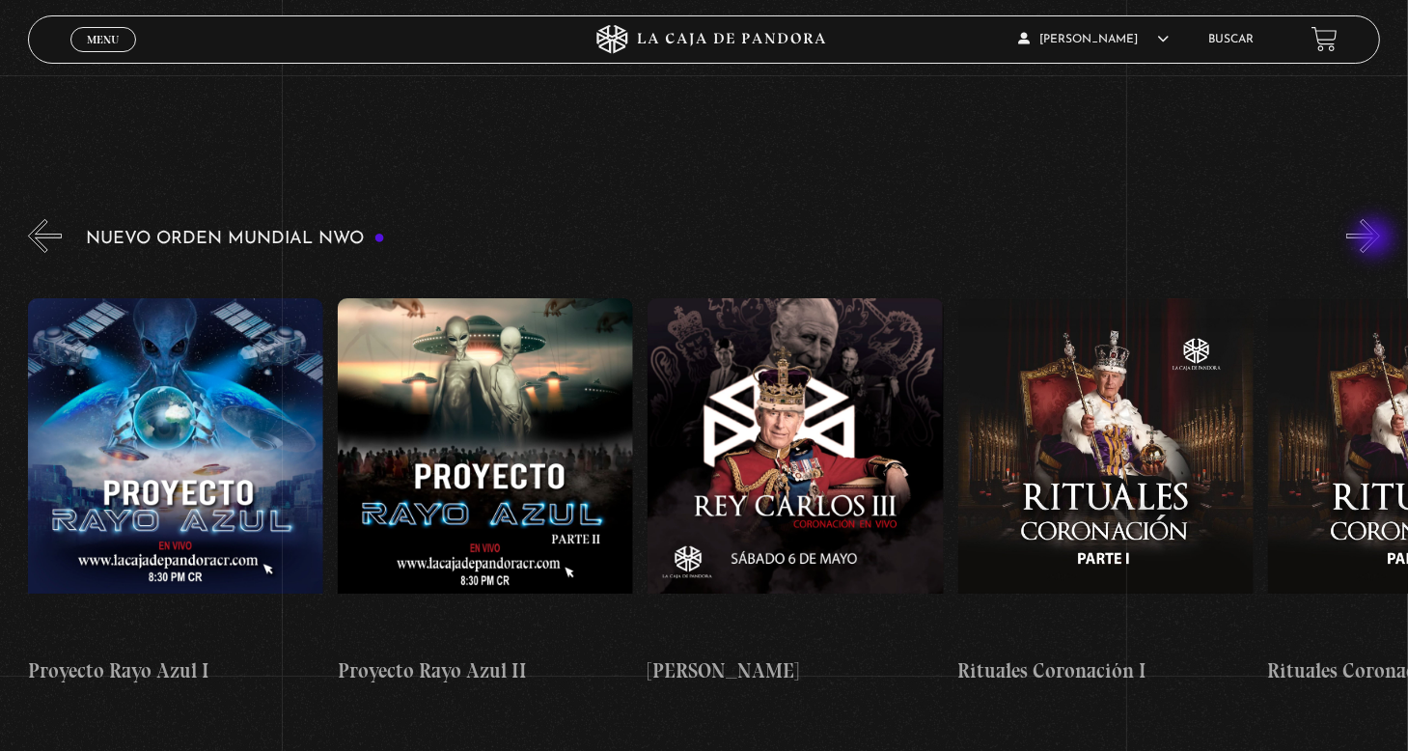
click at [1376, 239] on button "»" at bounding box center [1363, 236] width 34 height 34
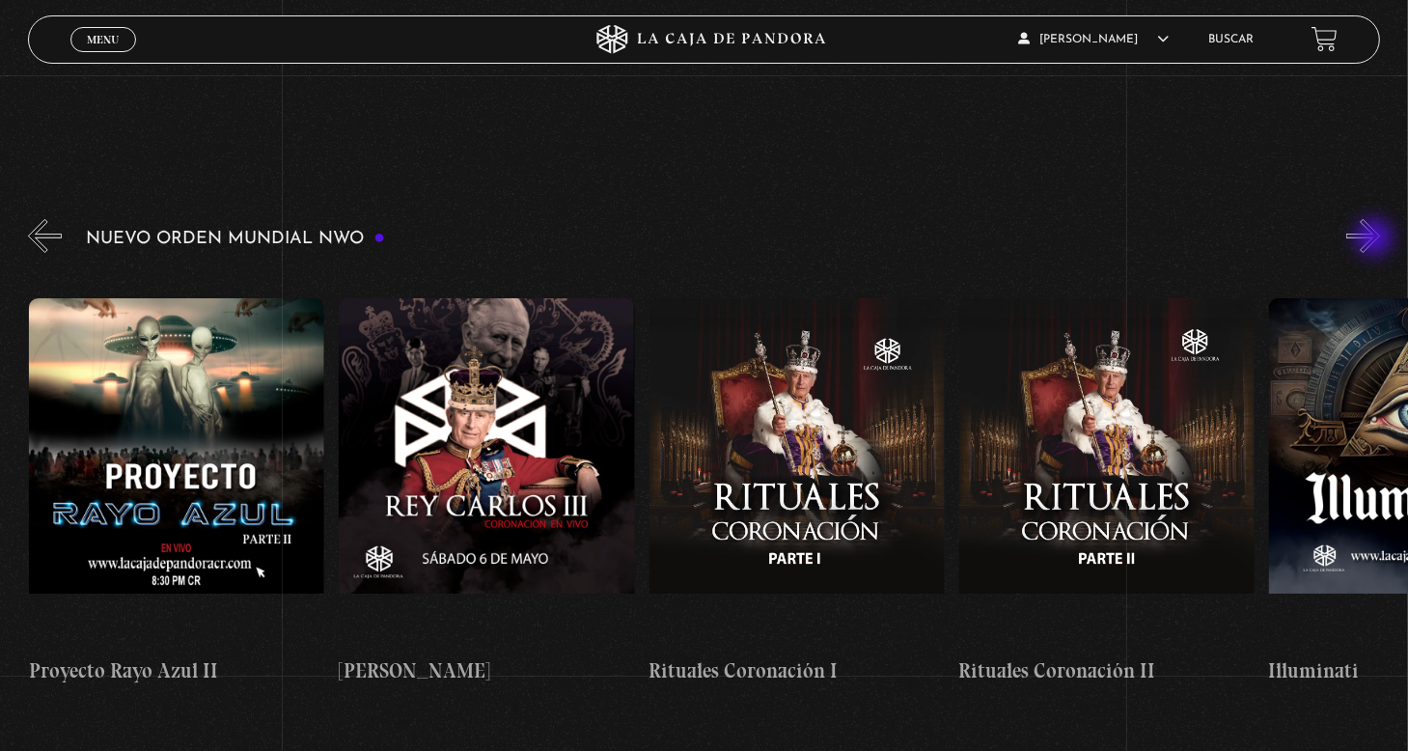
scroll to position [0, 8987]
click at [1134, 458] on figure at bounding box center [1105, 471] width 295 height 347
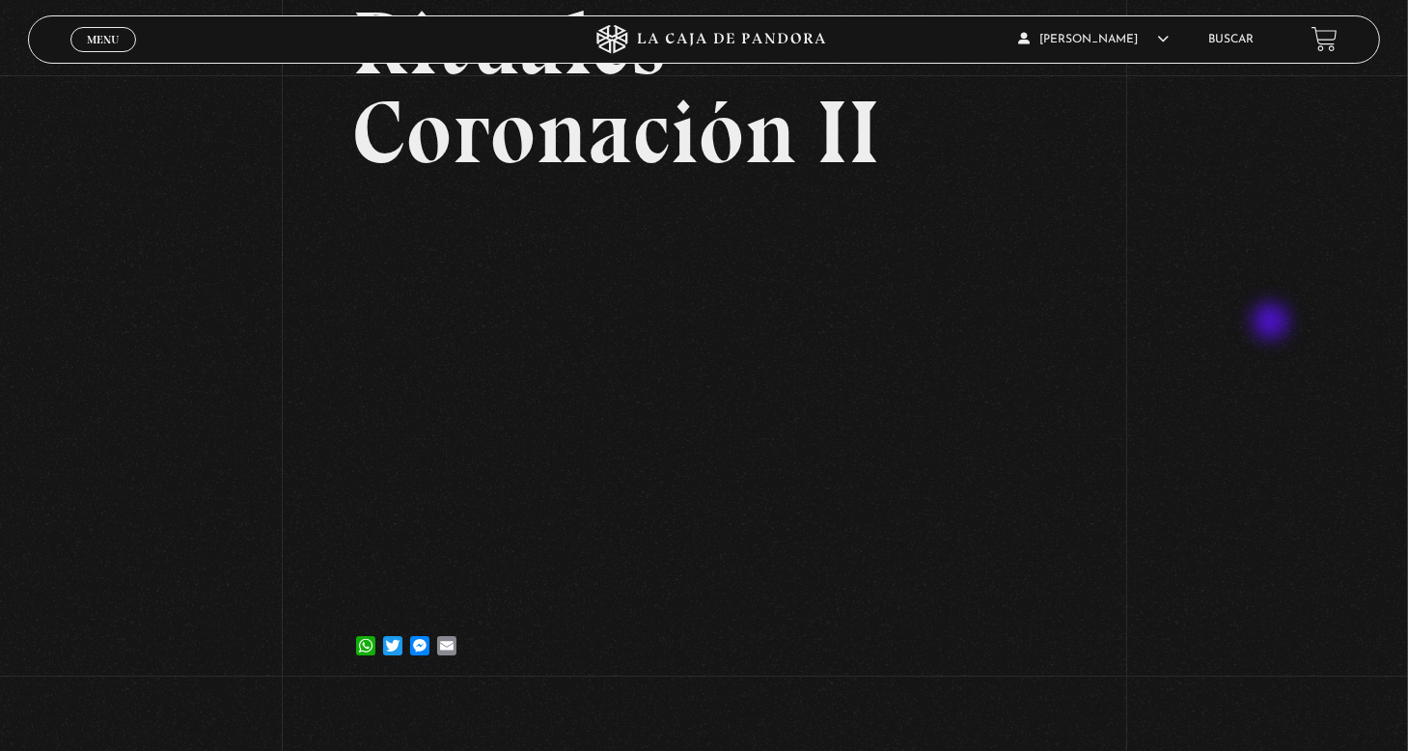
scroll to position [193, 0]
